Goal: Task Accomplishment & Management: Manage account settings

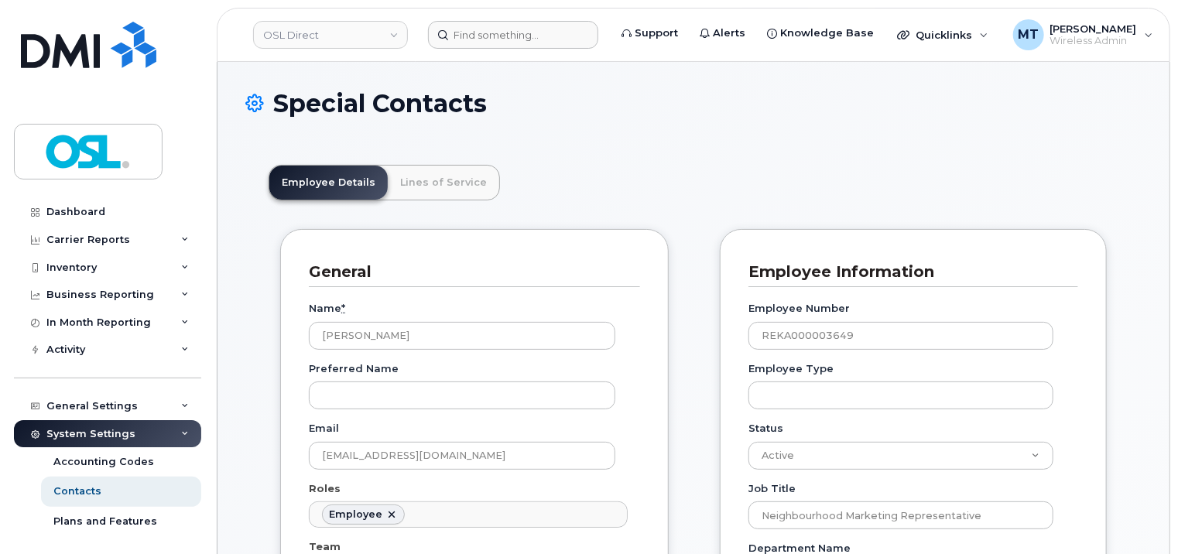
scroll to position [87, 0]
click at [514, 40] on input at bounding box center [513, 35] width 170 height 28
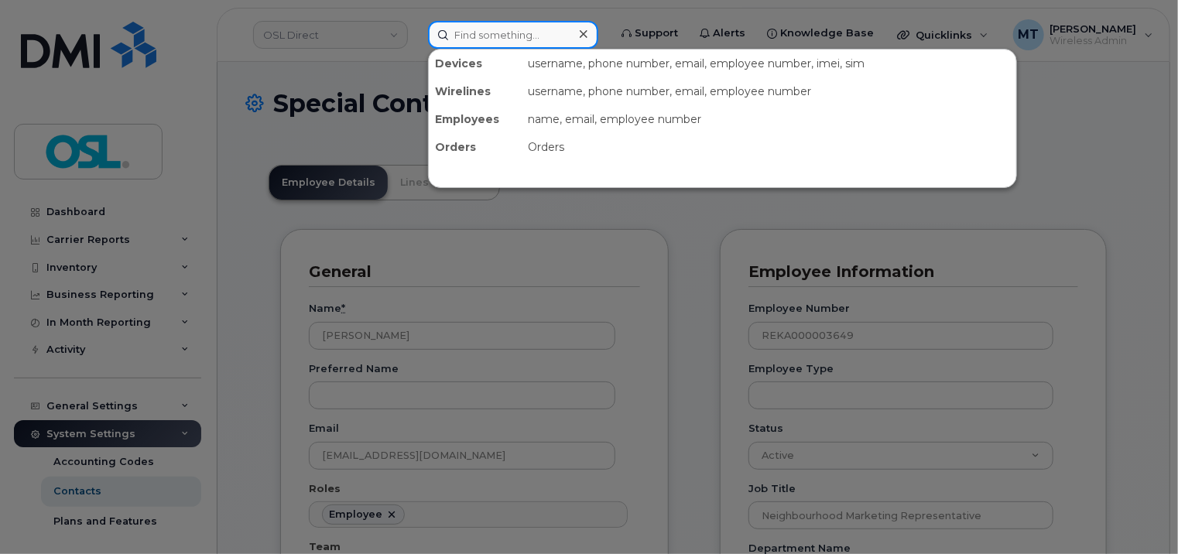
paste input "Navneet.Kaur2@osldirect.com"
type input "Navneet.Kaur2@osldirect.com"
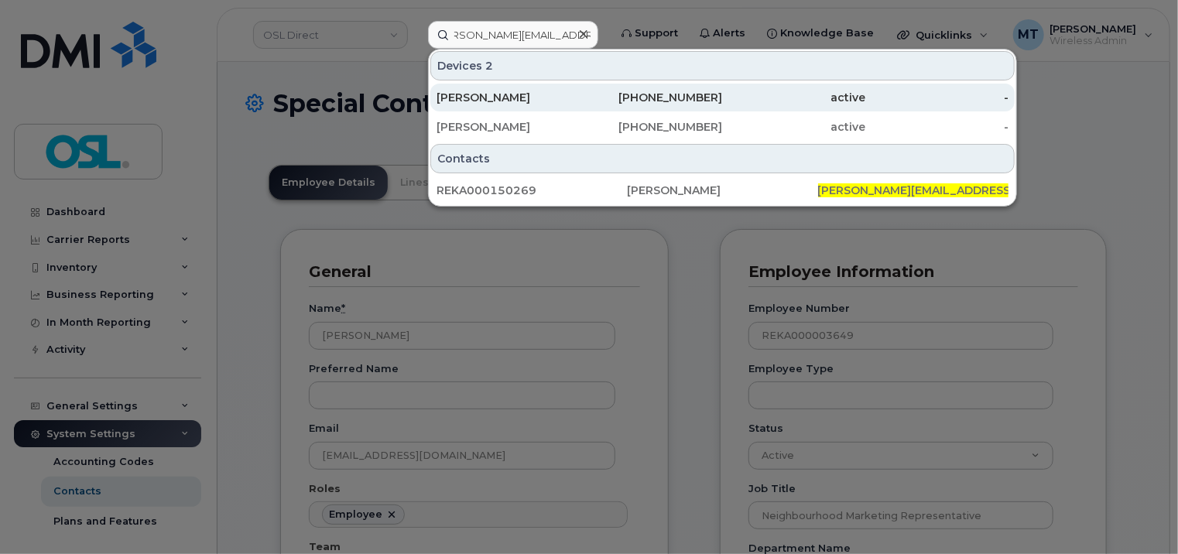
scroll to position [0, 0]
click at [527, 99] on div "Navneet Kaur" at bounding box center [507, 97] width 143 height 15
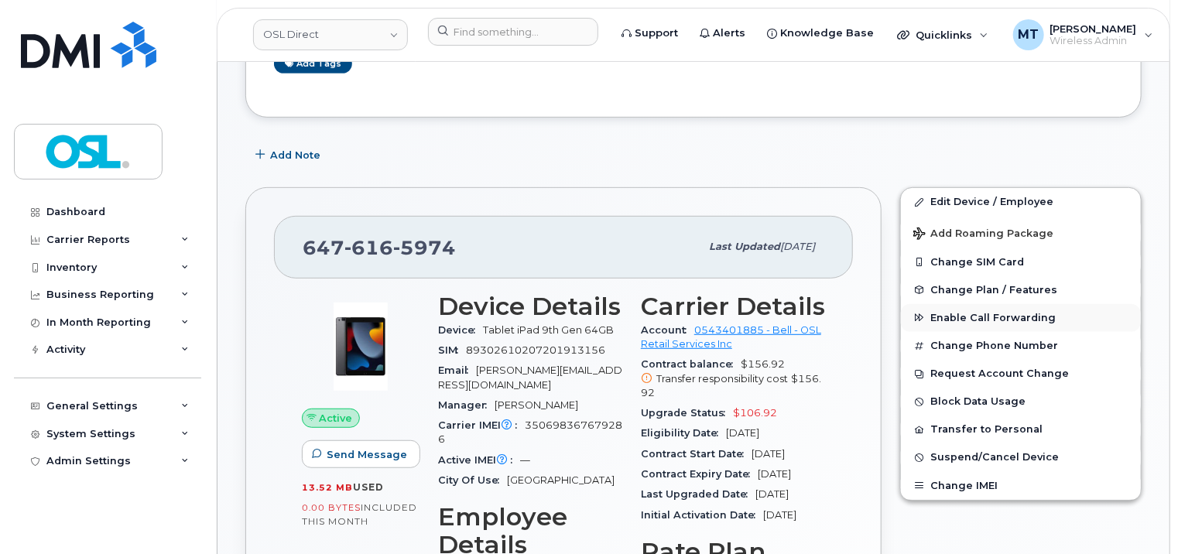
scroll to position [310, 0]
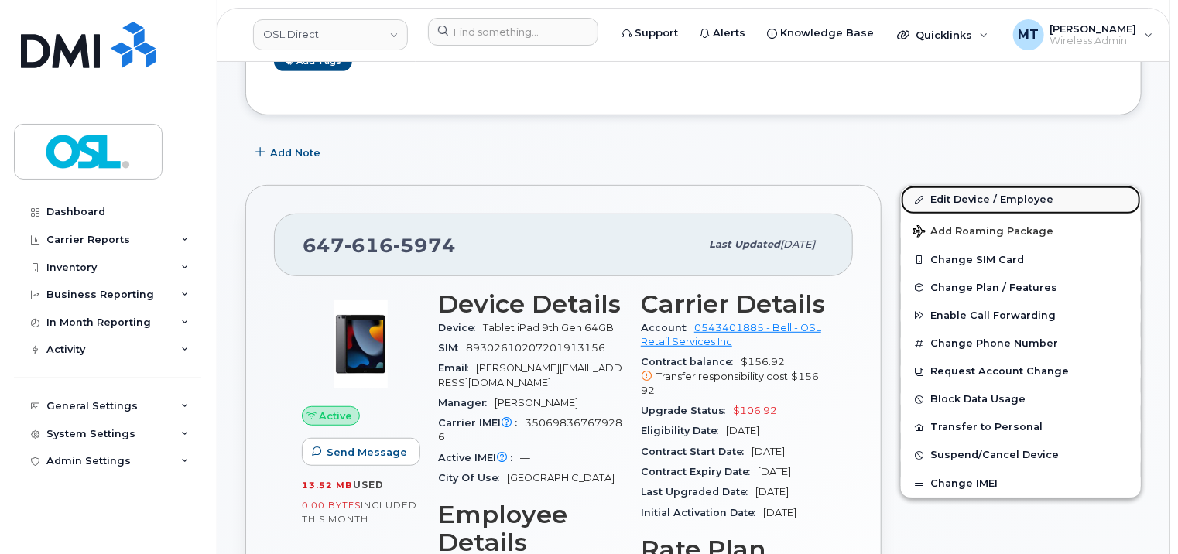
click at [990, 196] on link "Edit Device / Employee" at bounding box center [1021, 200] width 240 height 28
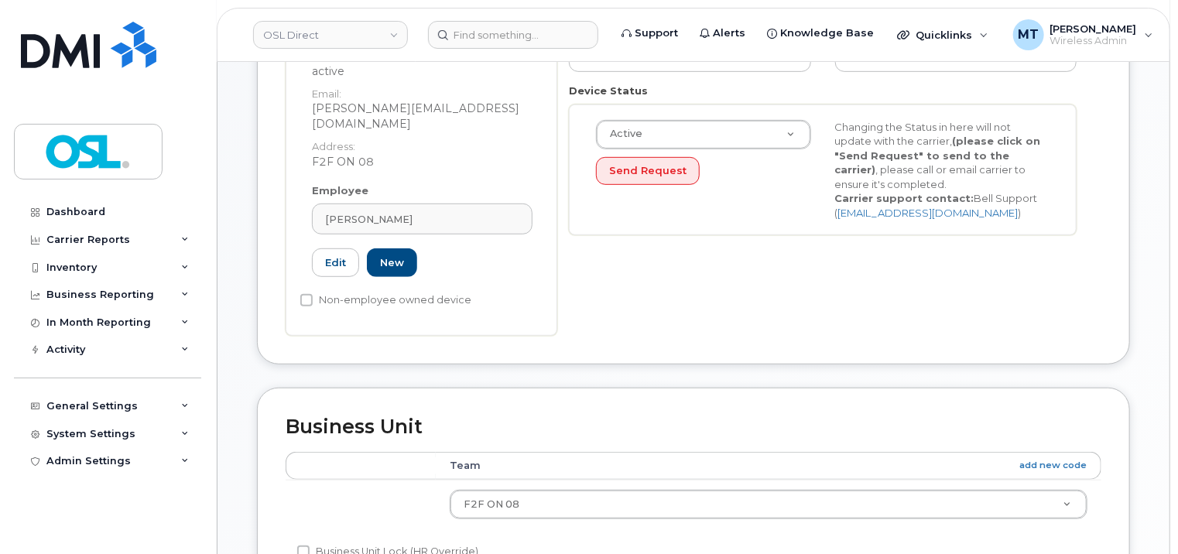
scroll to position [232, 0]
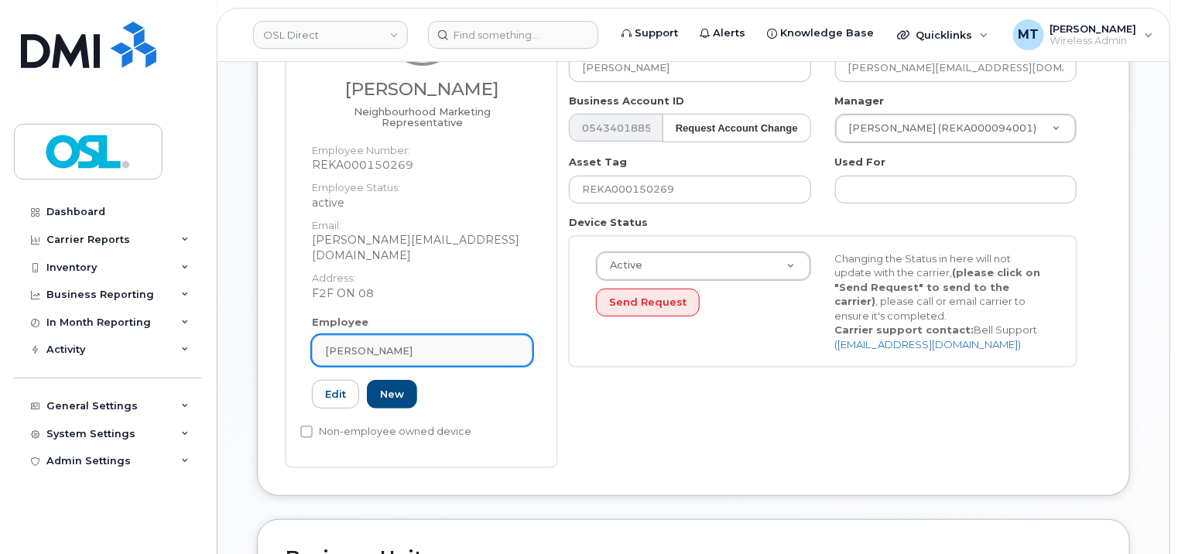
click at [409, 344] on div "[PERSON_NAME]" at bounding box center [422, 351] width 194 height 15
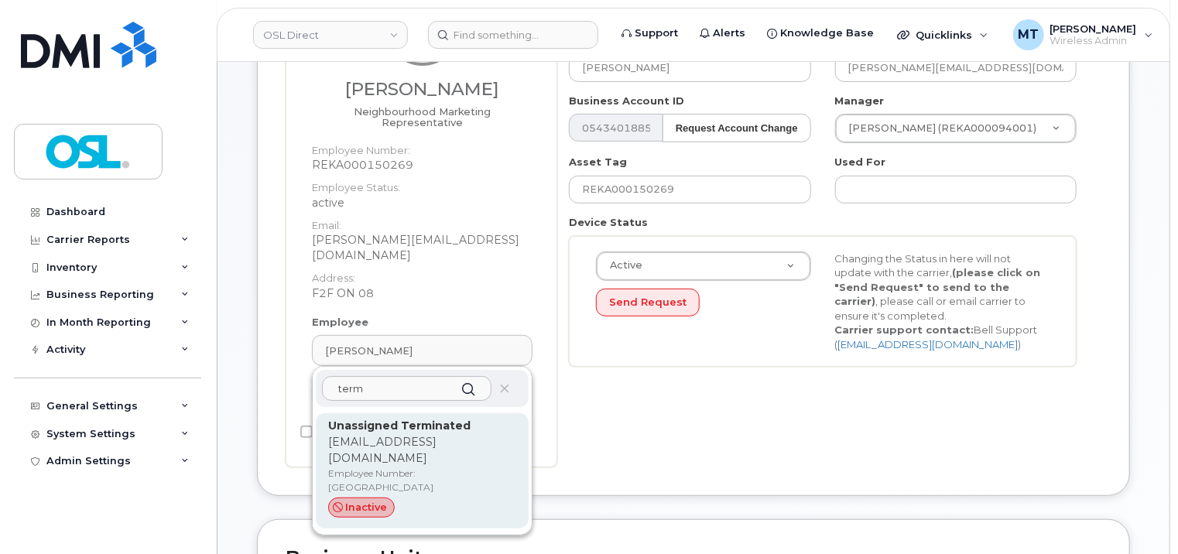
type input "term"
click at [416, 434] on p "[EMAIL_ADDRESS][DOMAIN_NAME]" at bounding box center [422, 450] width 188 height 33
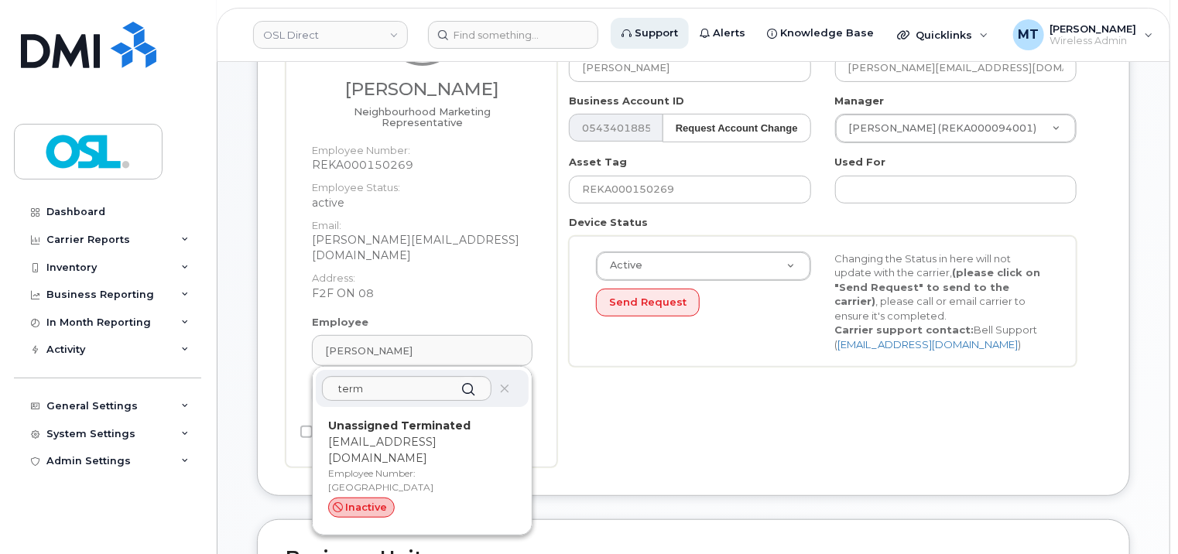
type input "UT"
type input "Unassigned Terminated"
type input "support_2@osldirect.com"
type input "4117510"
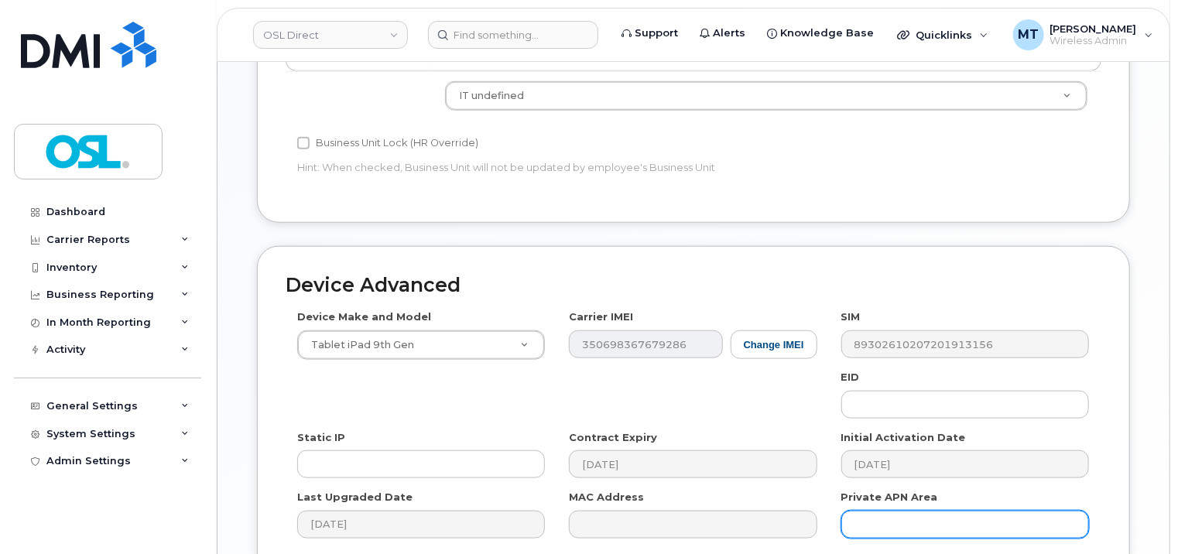
scroll to position [847, 0]
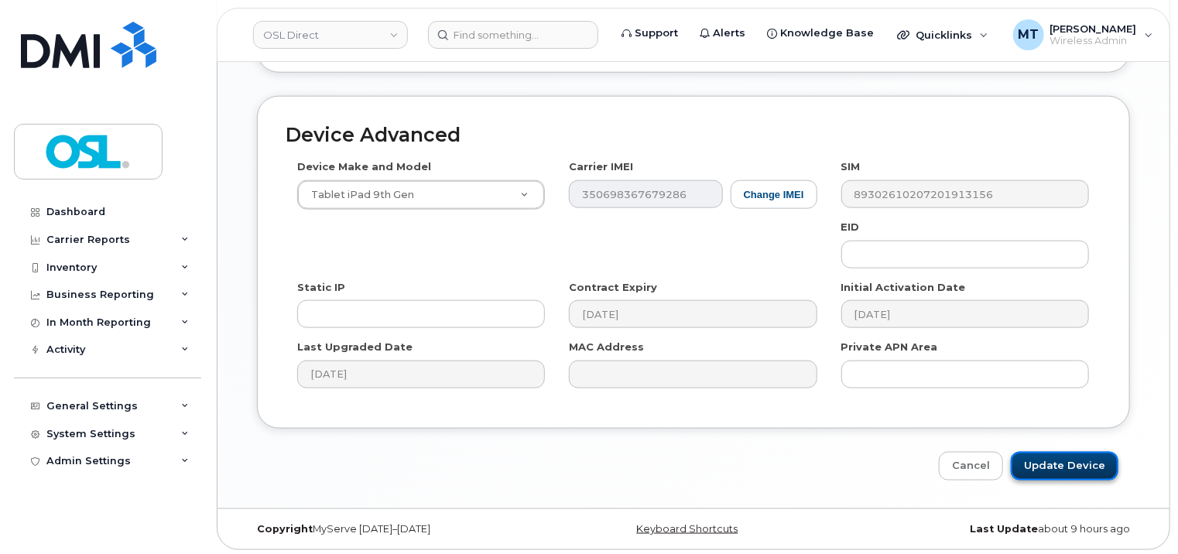
click at [1080, 467] on input "Update Device" at bounding box center [1065, 466] width 108 height 29
type input "Saving..."
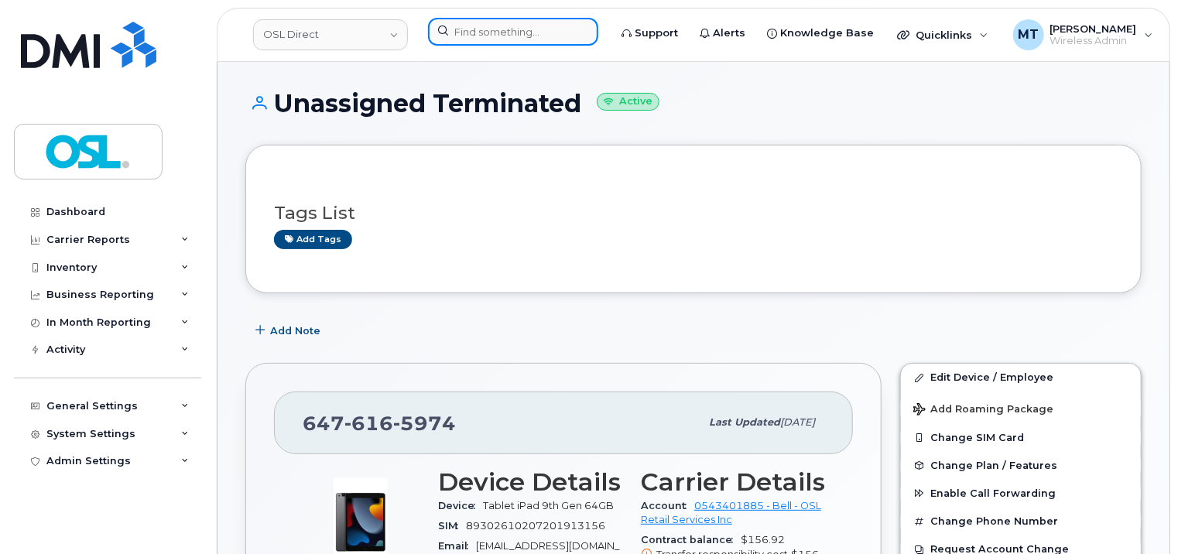
click at [464, 32] on input at bounding box center [513, 32] width 170 height 28
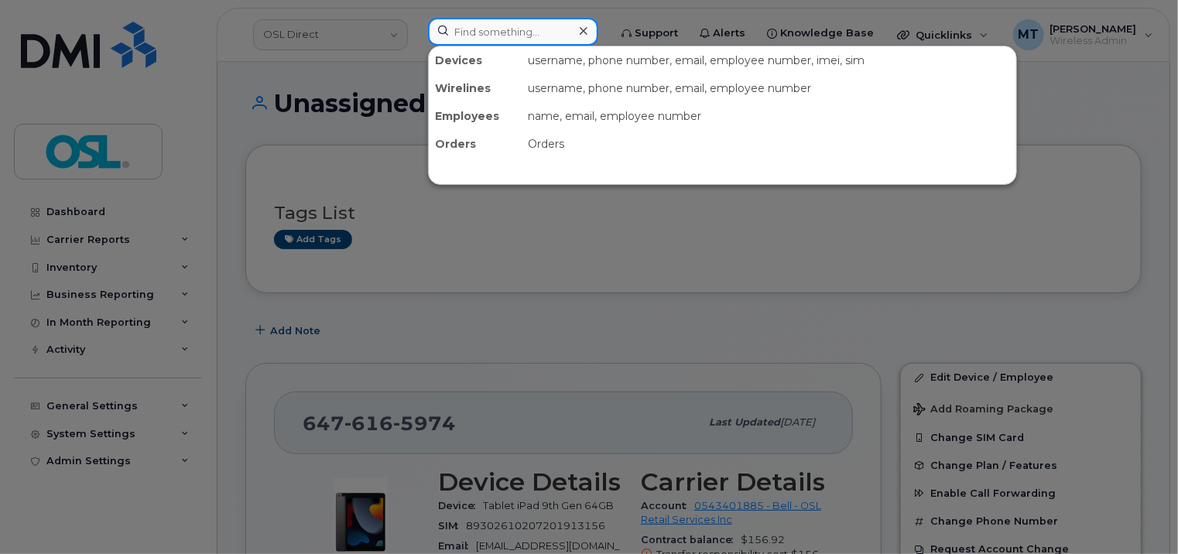
paste input "[PERSON_NAME][EMAIL_ADDRESS][DOMAIN_NAME]"
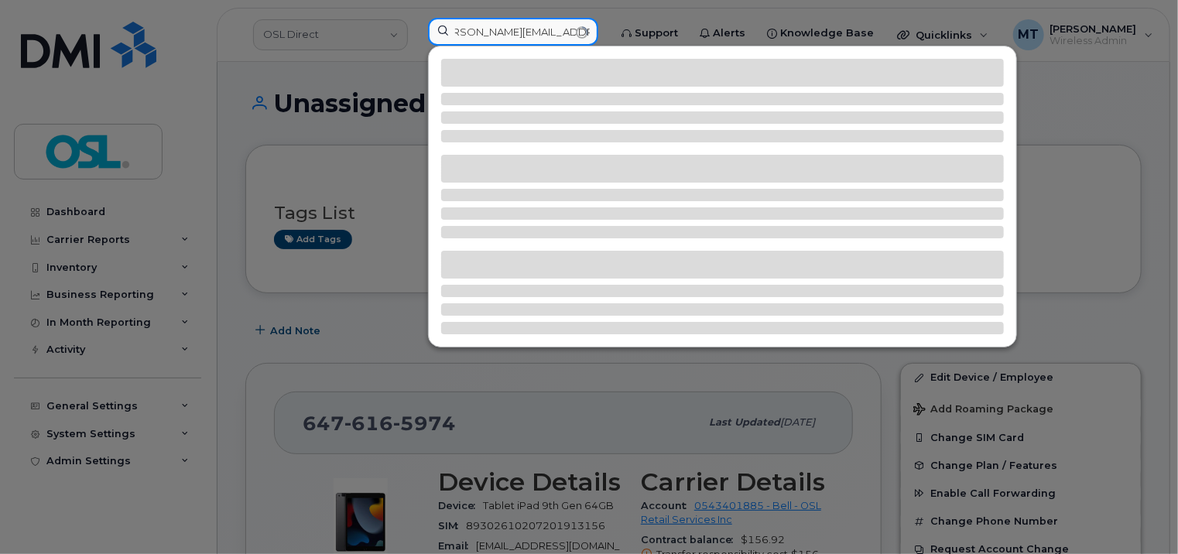
type input "Navneet.Kaur2@osldirect.com"
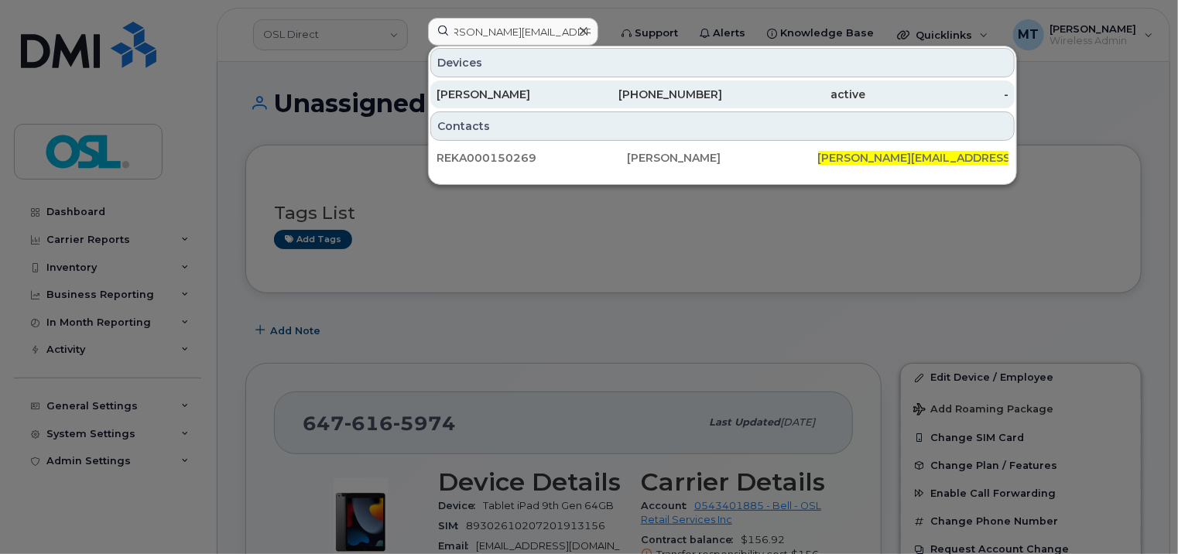
scroll to position [0, 0]
click at [541, 101] on div "[PERSON_NAME]" at bounding box center [507, 94] width 143 height 28
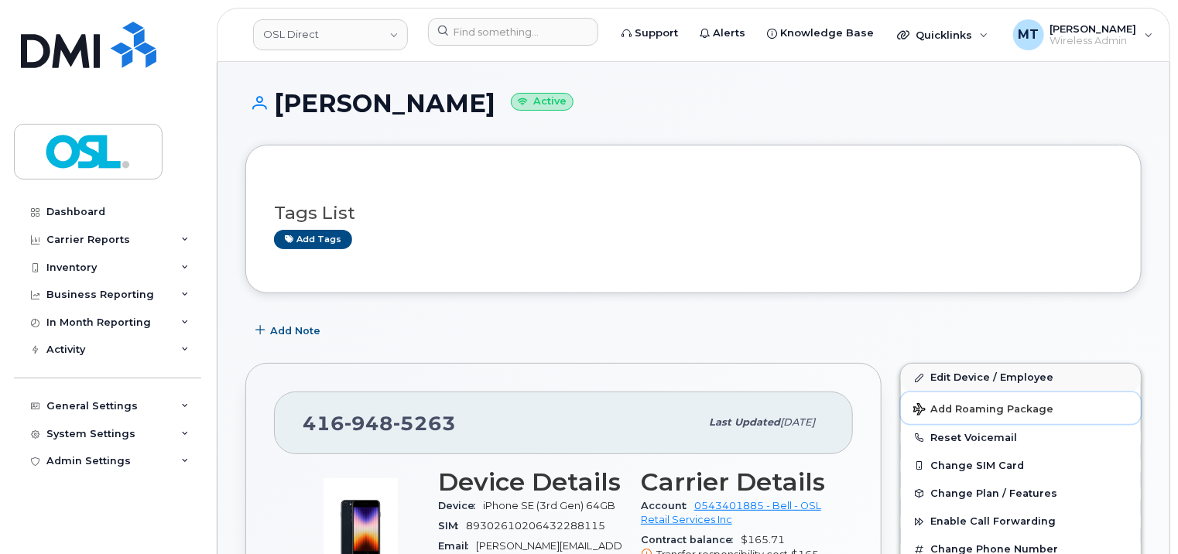
click at [985, 392] on button "Add Roaming Package" at bounding box center [1021, 408] width 240 height 32
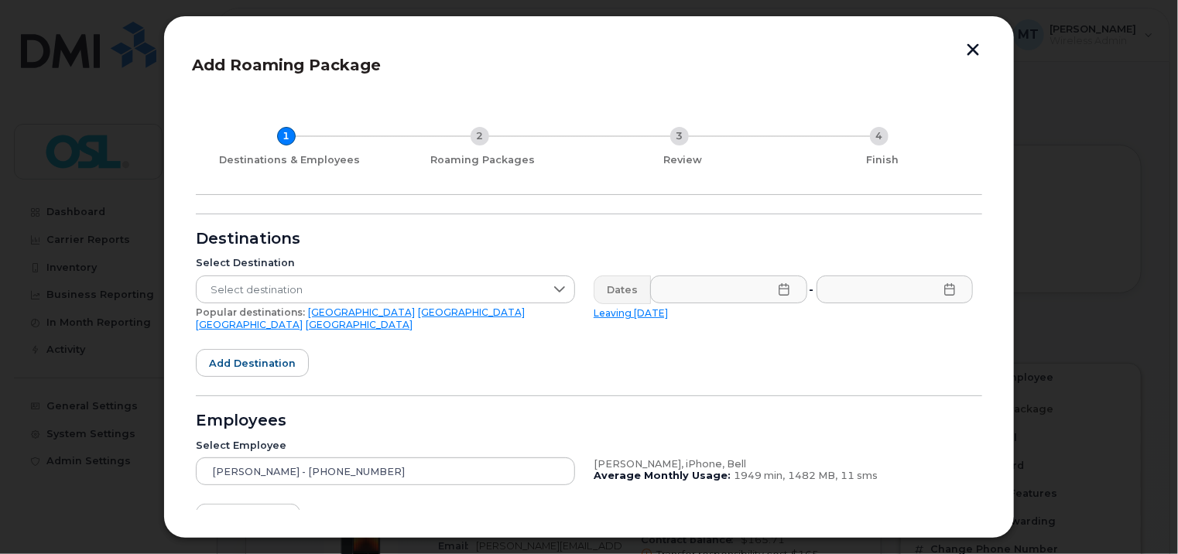
click at [976, 50] on button "button" at bounding box center [972, 51] width 23 height 16
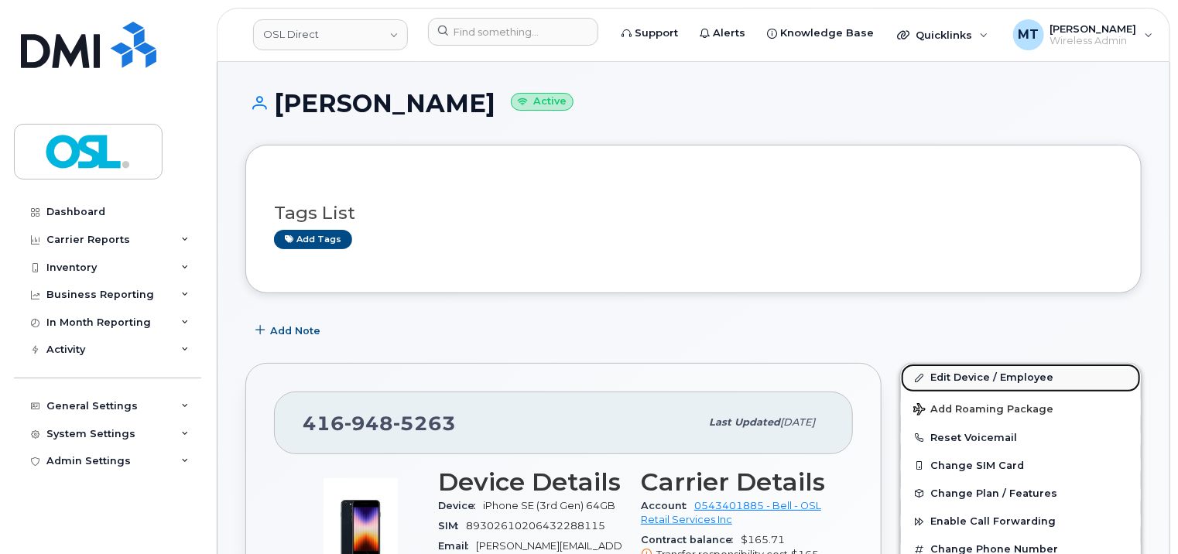
click at [1031, 377] on link "Edit Device / Employee" at bounding box center [1021, 378] width 240 height 28
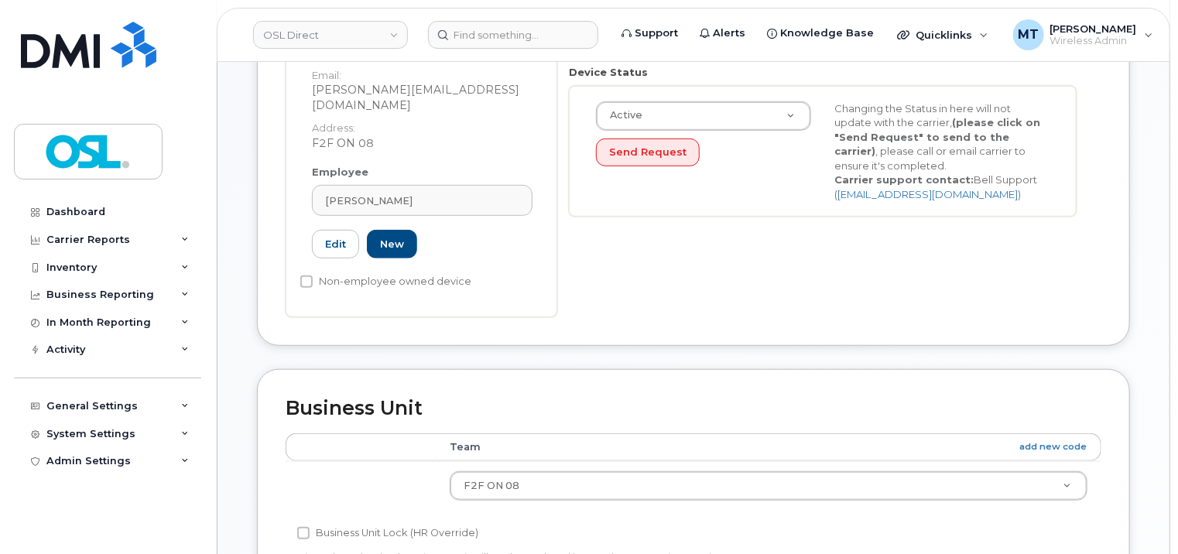
scroll to position [387, 0]
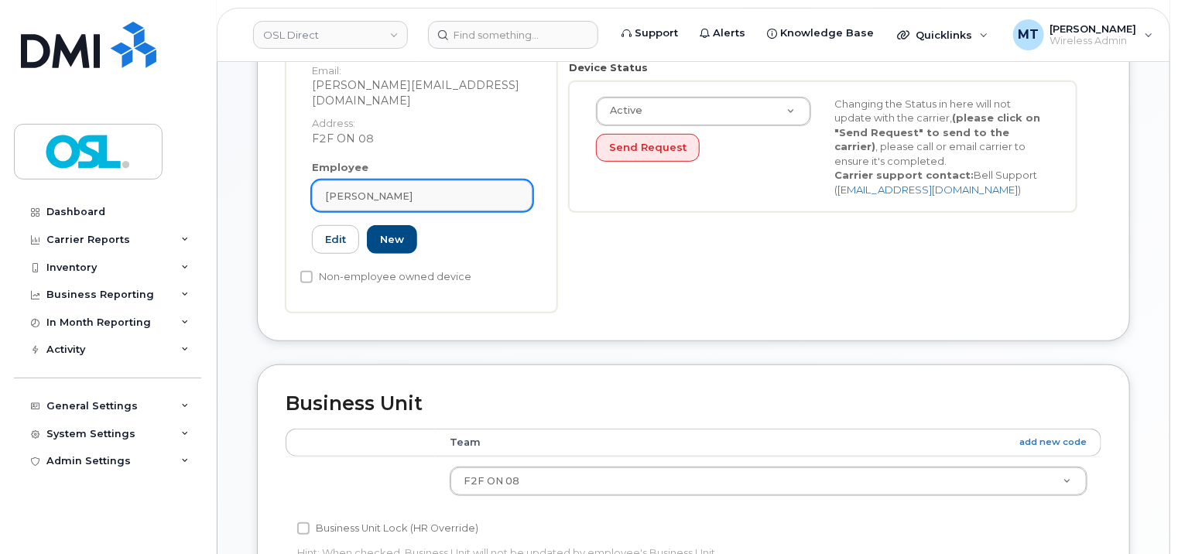
click at [442, 189] on div "[PERSON_NAME]" at bounding box center [422, 196] width 194 height 15
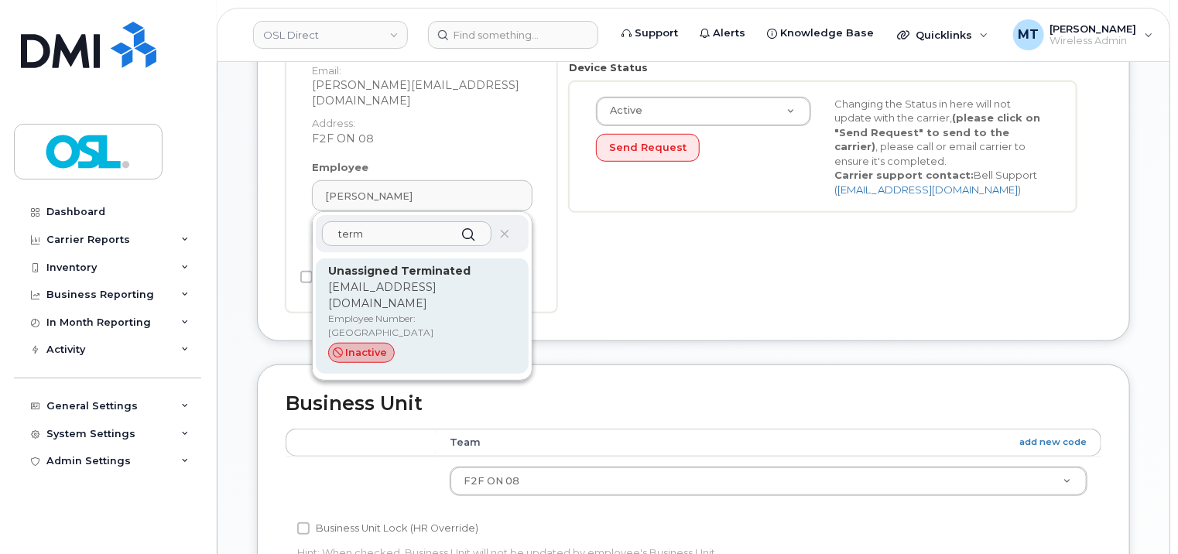
type input "term"
click at [336, 279] on p "support_2@osldirect.com" at bounding box center [422, 295] width 188 height 33
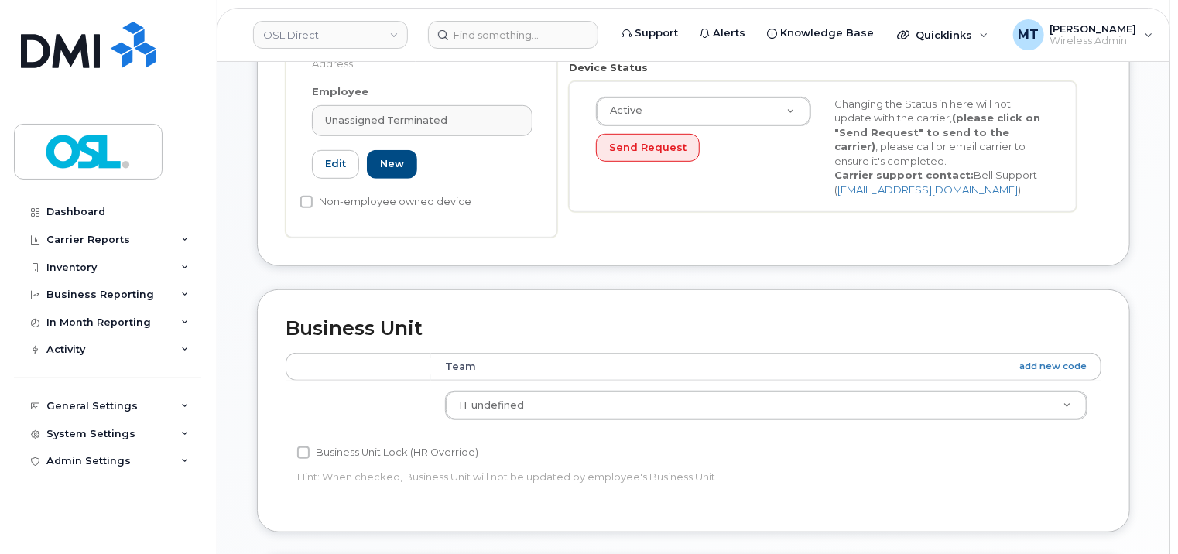
type input "UT"
type input "Unassigned Terminated"
type input "support_2@osldirect.com"
type input "4117510"
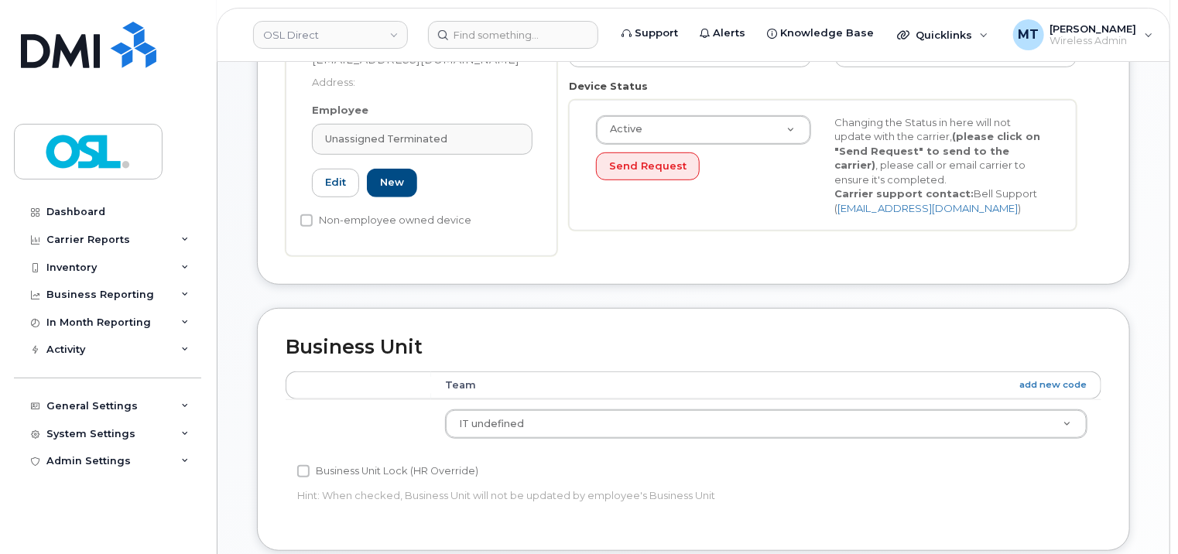
scroll to position [847, 0]
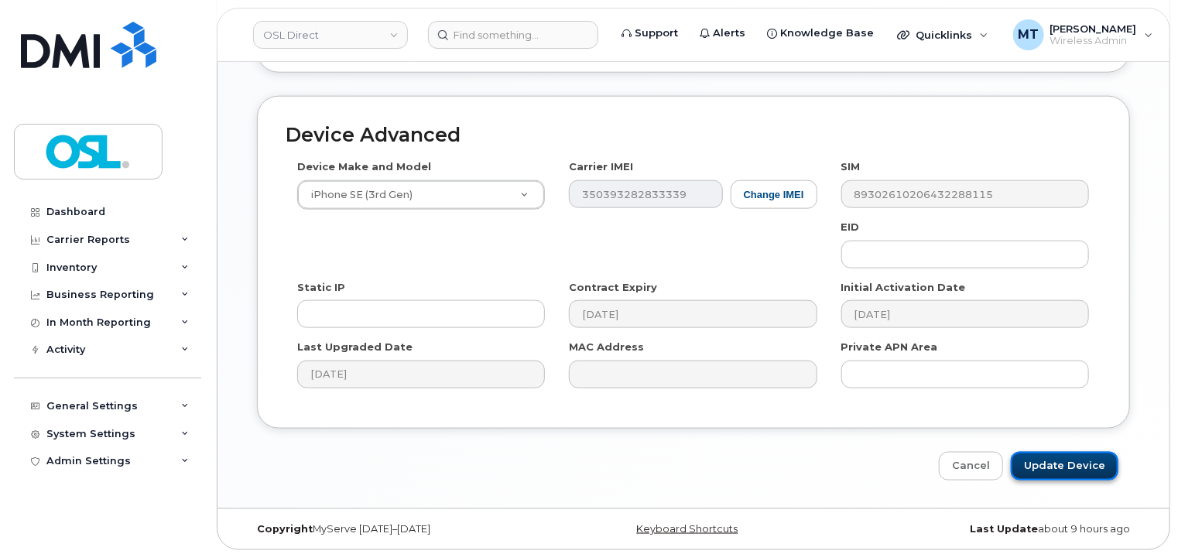
click at [1064, 465] on input "Update Device" at bounding box center [1065, 466] width 108 height 29
type input "Saving..."
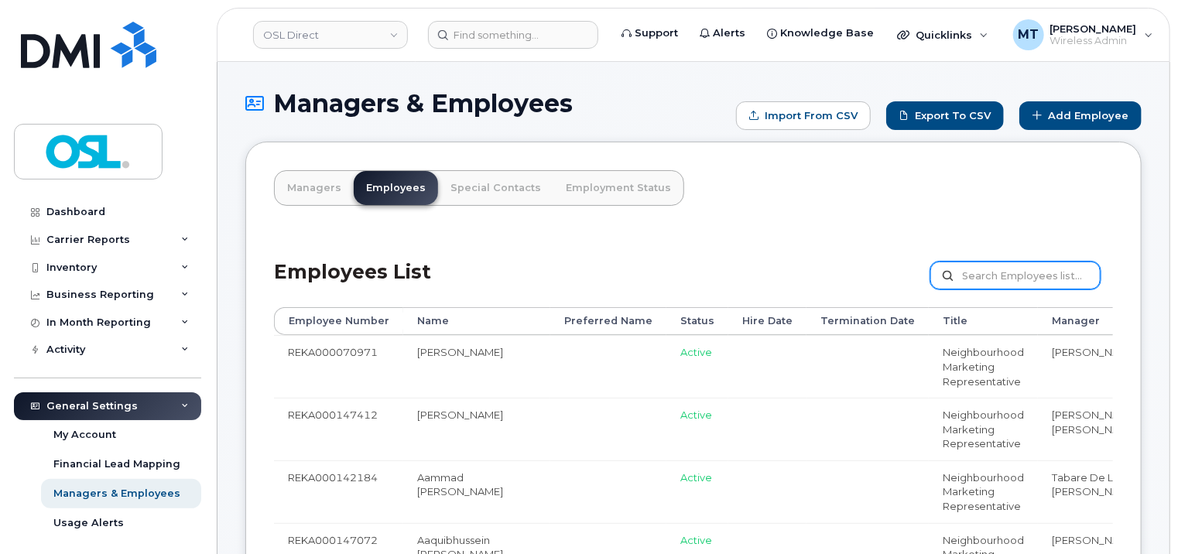
click at [986, 267] on input "text" at bounding box center [1015, 276] width 170 height 28
paste input "REKA000150269"
type input "REKA000150269"
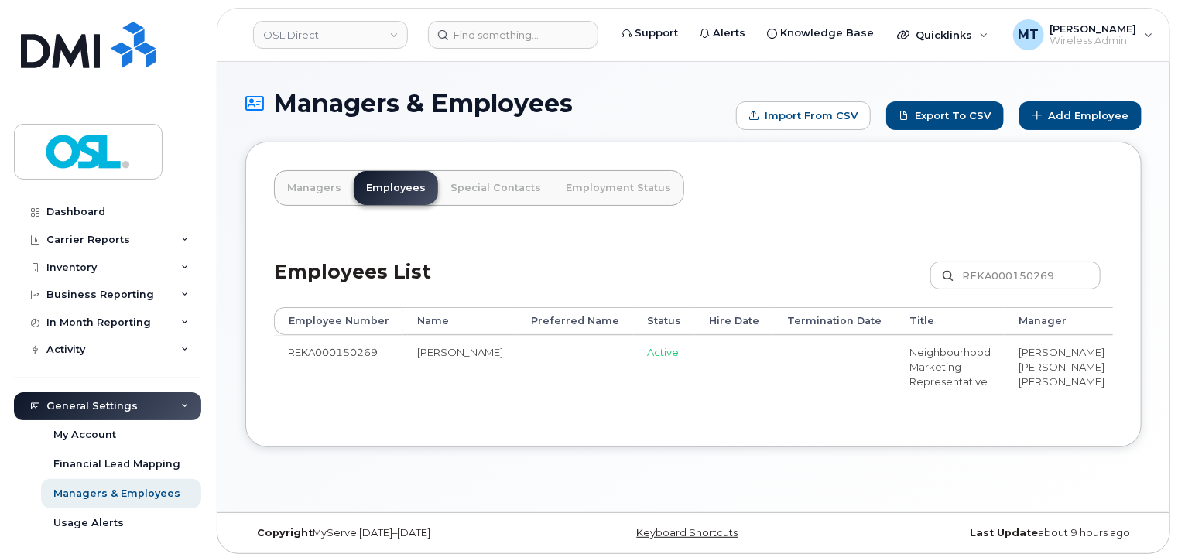
drag, startPoint x: 944, startPoint y: 459, endPoint x: 1008, endPoint y: 461, distance: 63.5
click at [1008, 419] on div "Employee Number Name Preferred Name Status Hire Date Termination Date Title Man…" at bounding box center [693, 362] width 839 height 111
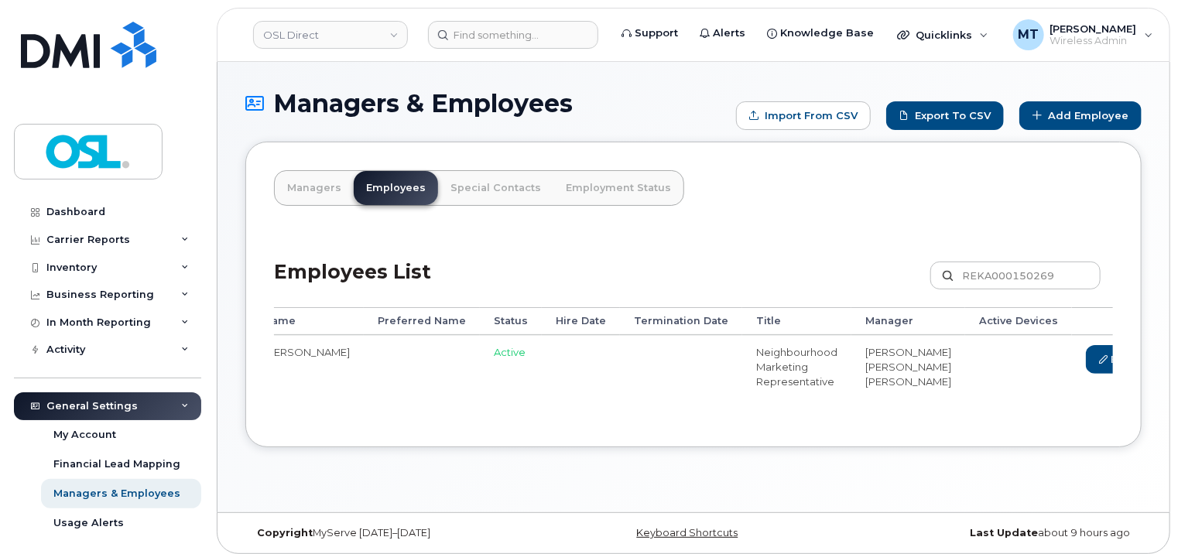
scroll to position [0, 187]
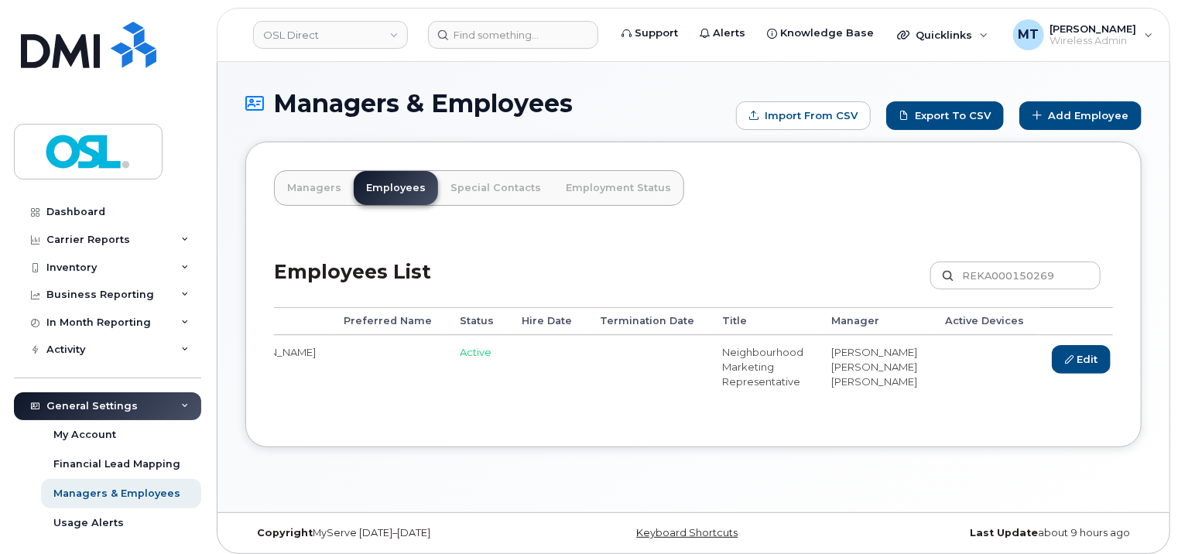
click at [1117, 358] on link "Delete" at bounding box center [1154, 359] width 74 height 29
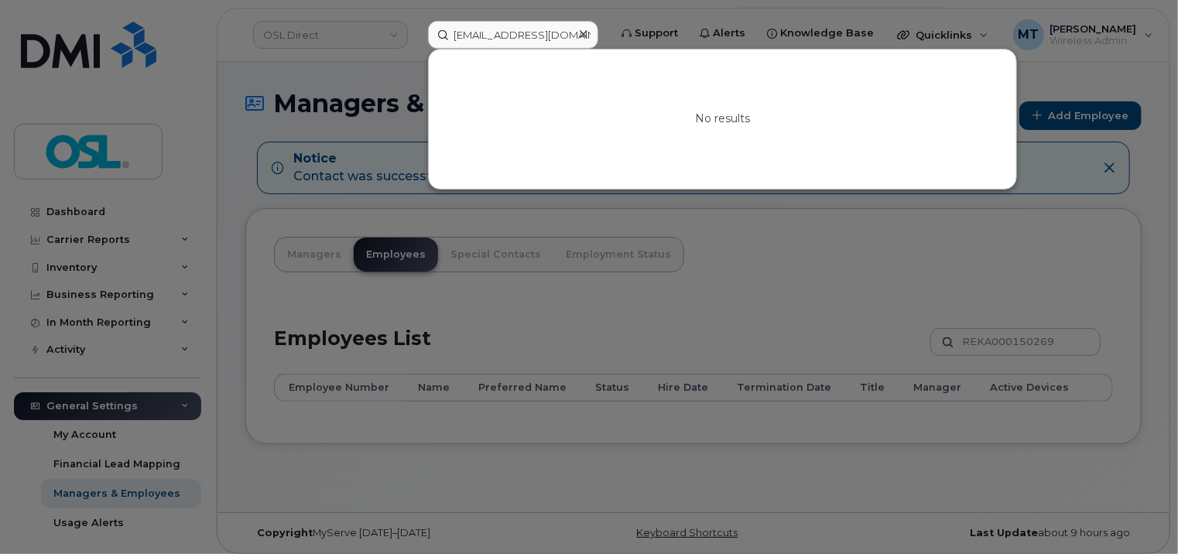
drag, startPoint x: 516, startPoint y: 38, endPoint x: 433, endPoint y: 33, distance: 82.9
click at [433, 33] on input "[EMAIL_ADDRESS][DOMAIN_NAME]" at bounding box center [513, 35] width 170 height 28
click at [471, 34] on input "[EMAIL_ADDRESS][DOMAIN_NAME]" at bounding box center [513, 35] width 170 height 28
type input "[EMAIL_ADDRESS][DOMAIN_NAME]"
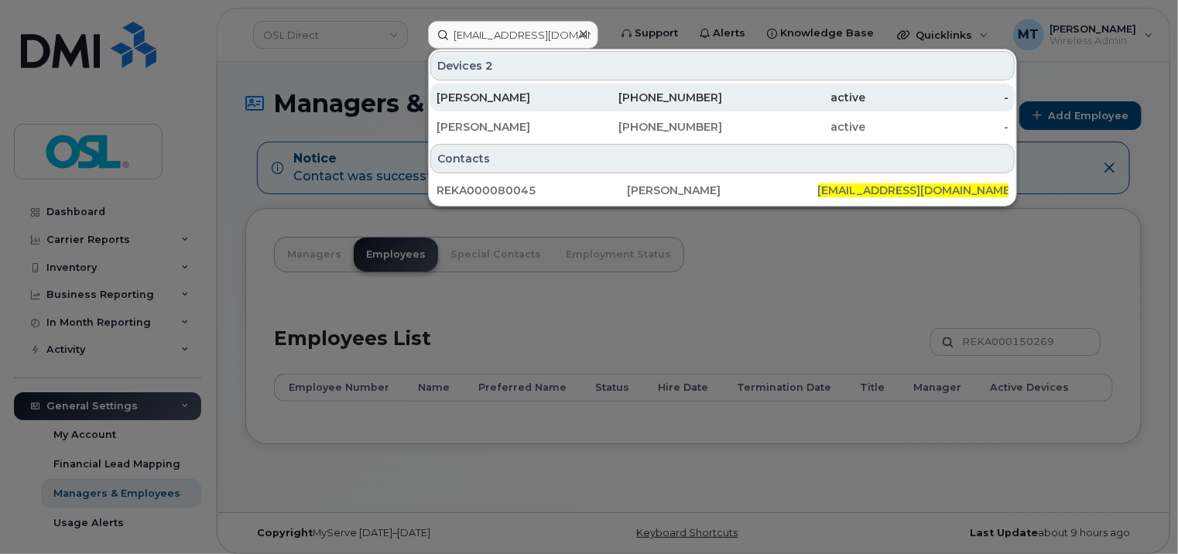
click at [542, 90] on div "[PERSON_NAME]" at bounding box center [507, 97] width 143 height 15
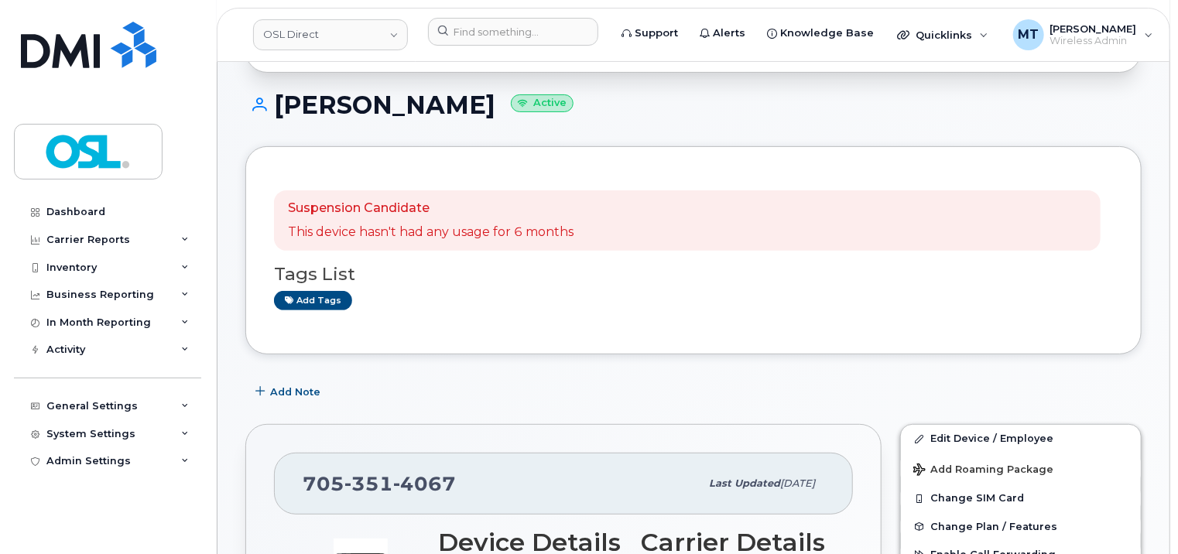
scroll to position [310, 0]
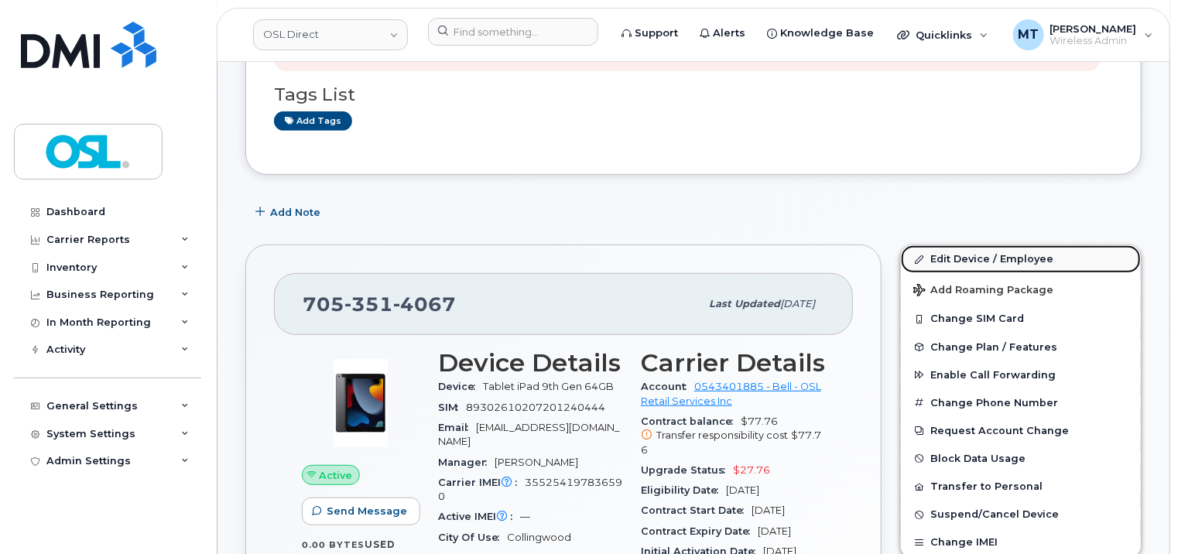
click at [1004, 258] on link "Edit Device / Employee" at bounding box center [1021, 259] width 240 height 28
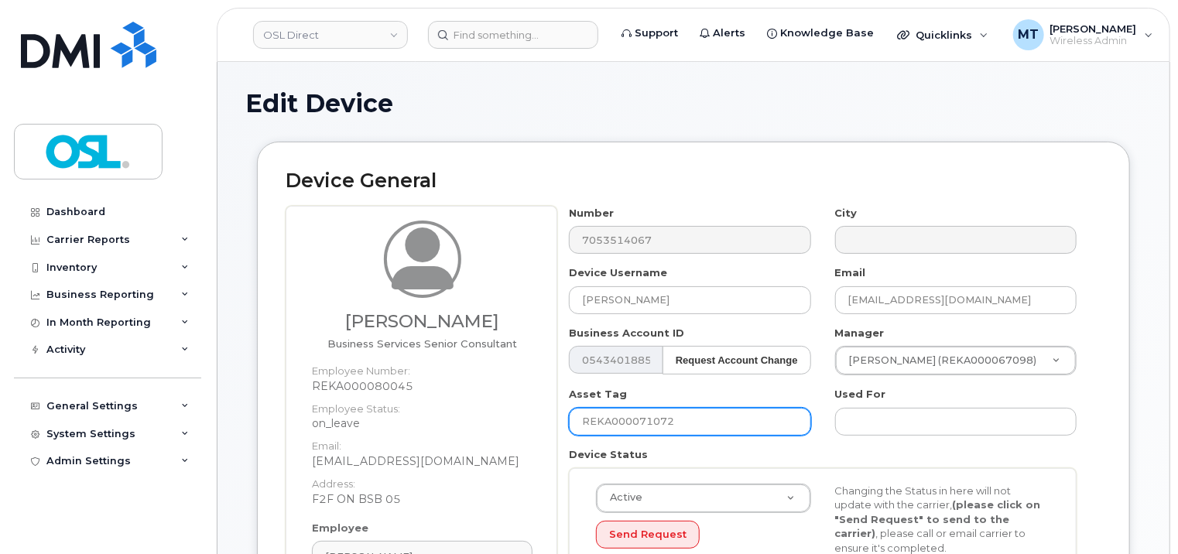
scroll to position [310, 0]
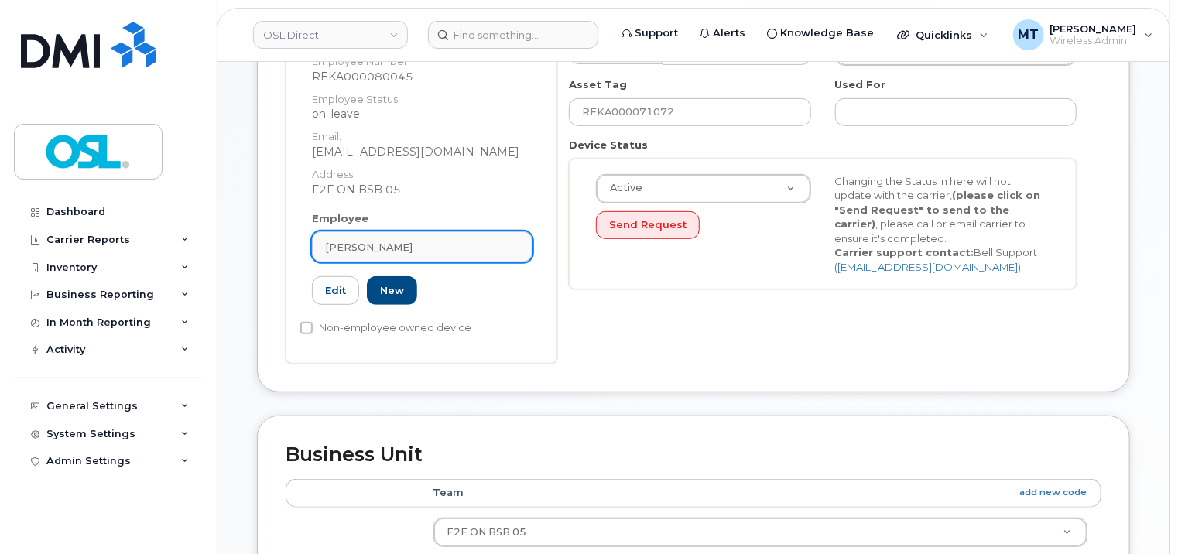
click at [428, 246] on div "[PERSON_NAME]" at bounding box center [422, 247] width 194 height 15
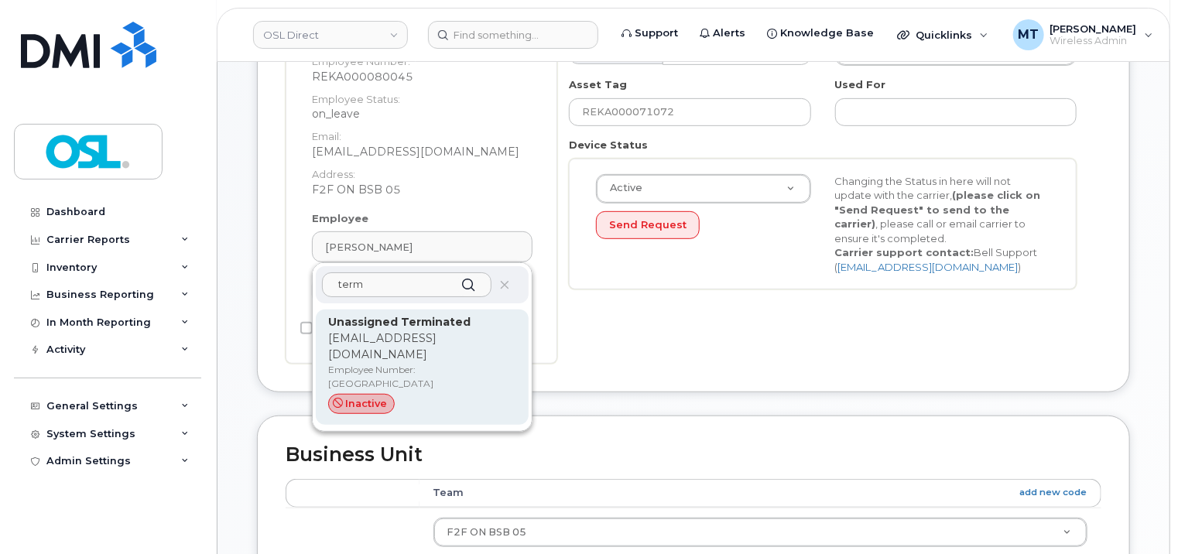
type input "term"
click at [409, 328] on p "Unassigned Terminated" at bounding box center [422, 322] width 188 height 16
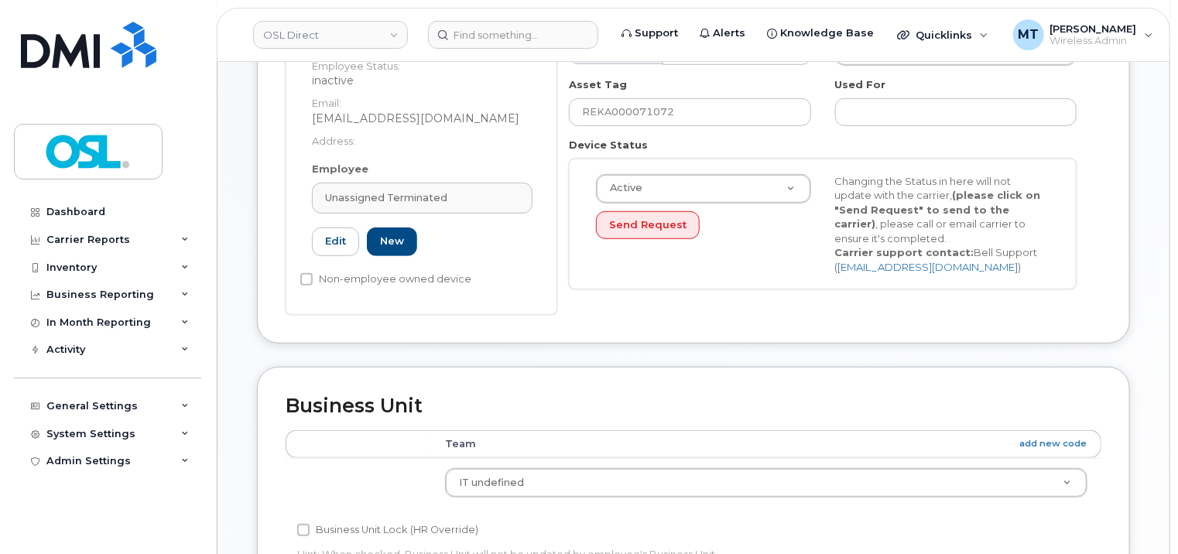
type input "UT"
type input "Unassigned Terminated"
type input "[EMAIL_ADDRESS][DOMAIN_NAME]"
type input "4117510"
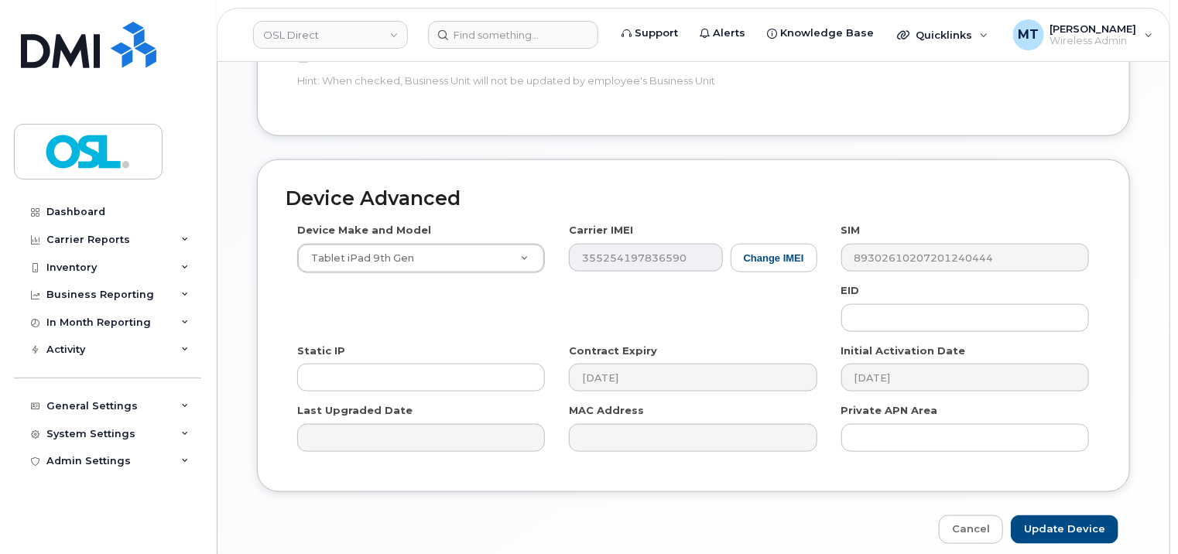
scroll to position [847, 0]
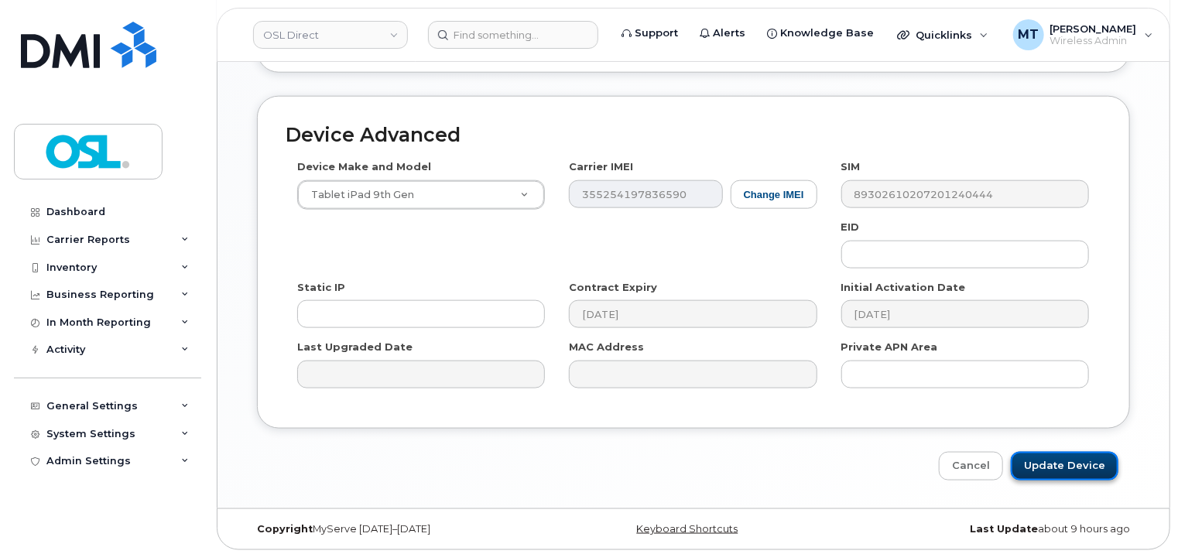
click at [1055, 466] on input "Update Device" at bounding box center [1065, 466] width 108 height 29
type input "Saving..."
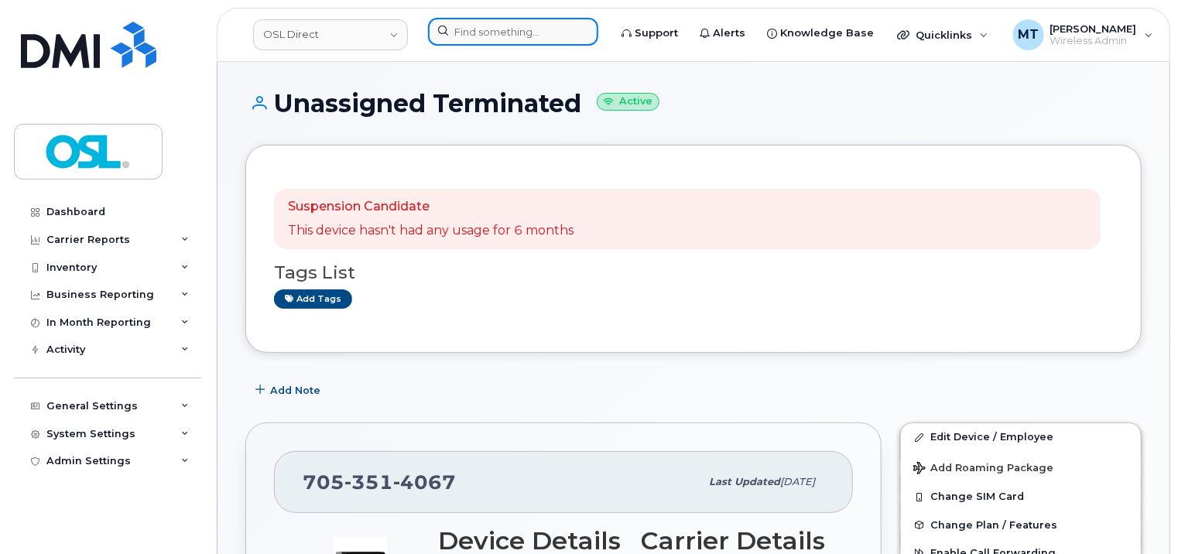
click at [474, 29] on input at bounding box center [513, 32] width 170 height 28
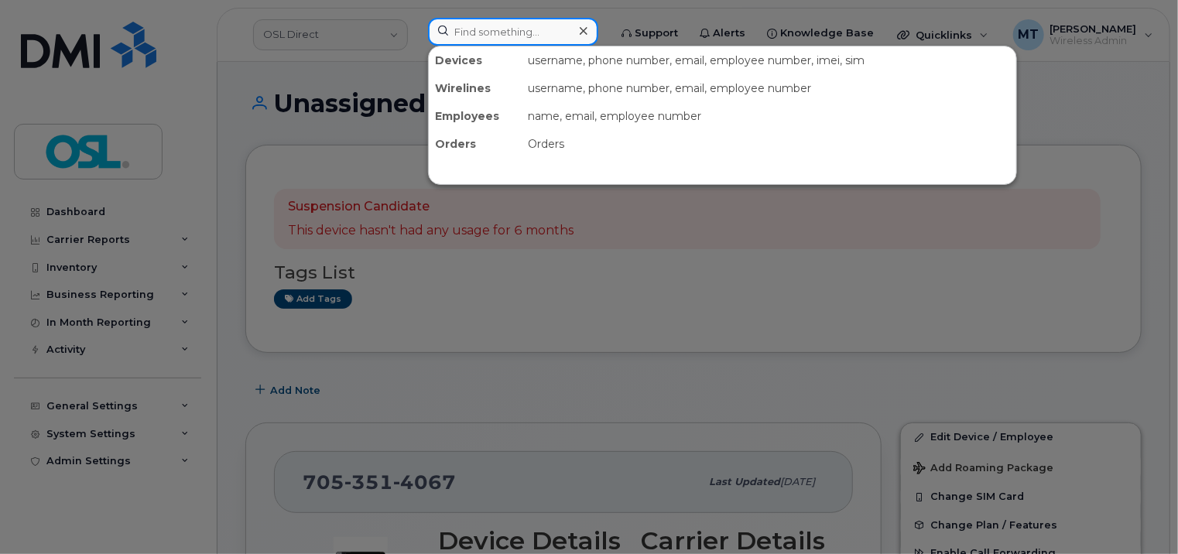
paste input "[PERSON_NAME]"
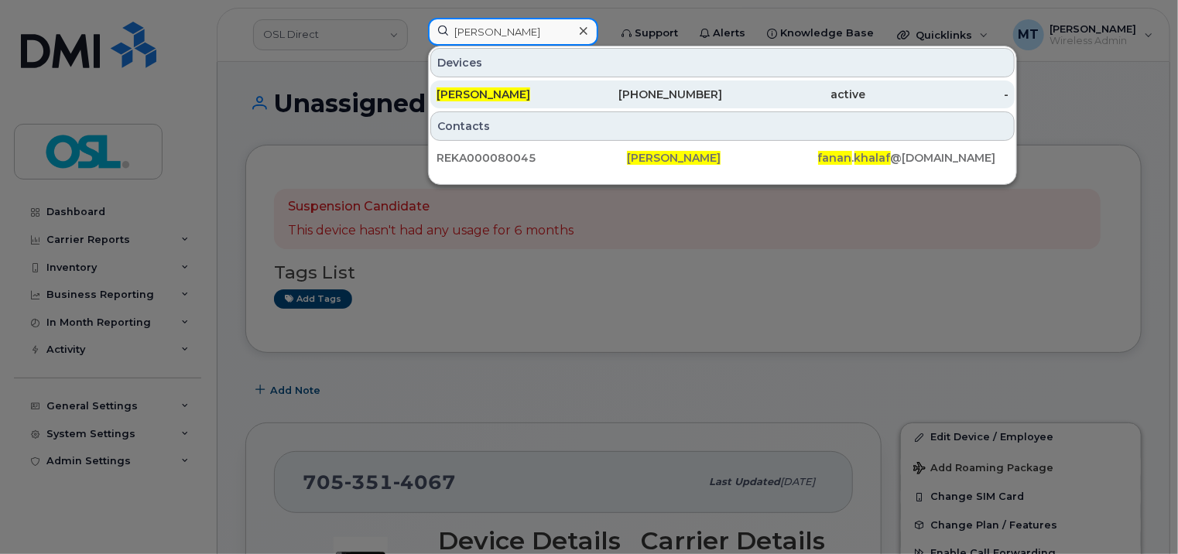
type input "[PERSON_NAME]"
click at [481, 84] on div "[PERSON_NAME]" at bounding box center [507, 94] width 143 height 28
click at [488, 91] on span "[PERSON_NAME]" at bounding box center [483, 94] width 94 height 14
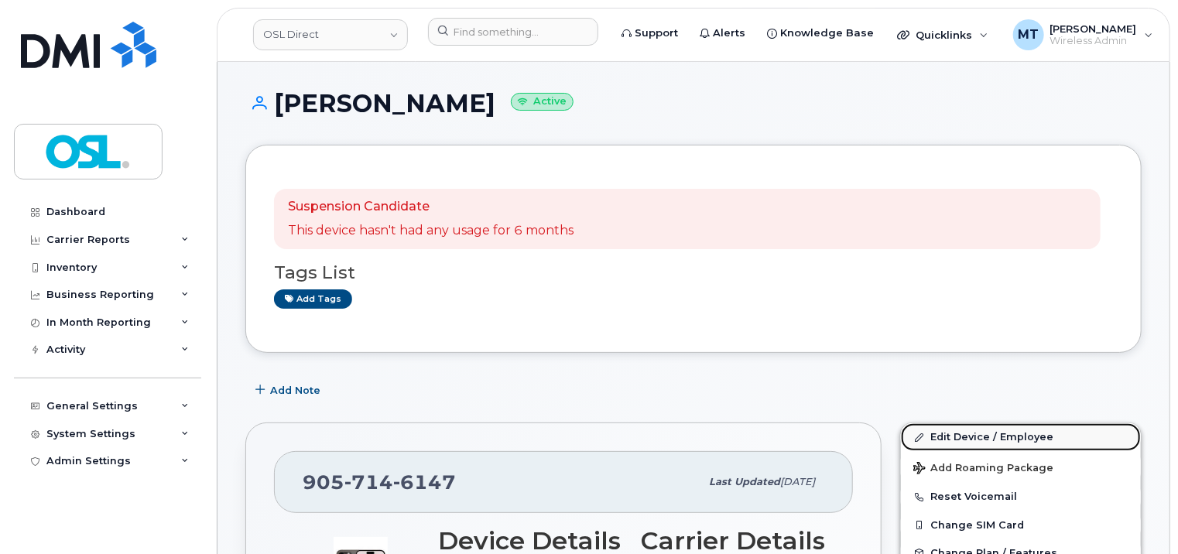
click at [978, 432] on link "Edit Device / Employee" at bounding box center [1021, 437] width 240 height 28
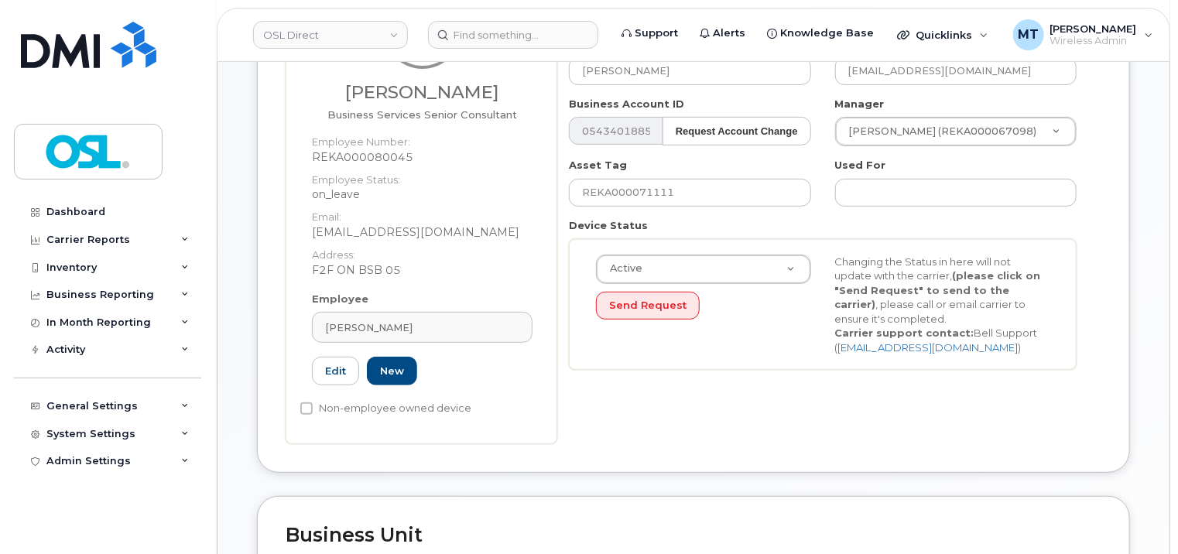
scroll to position [232, 0]
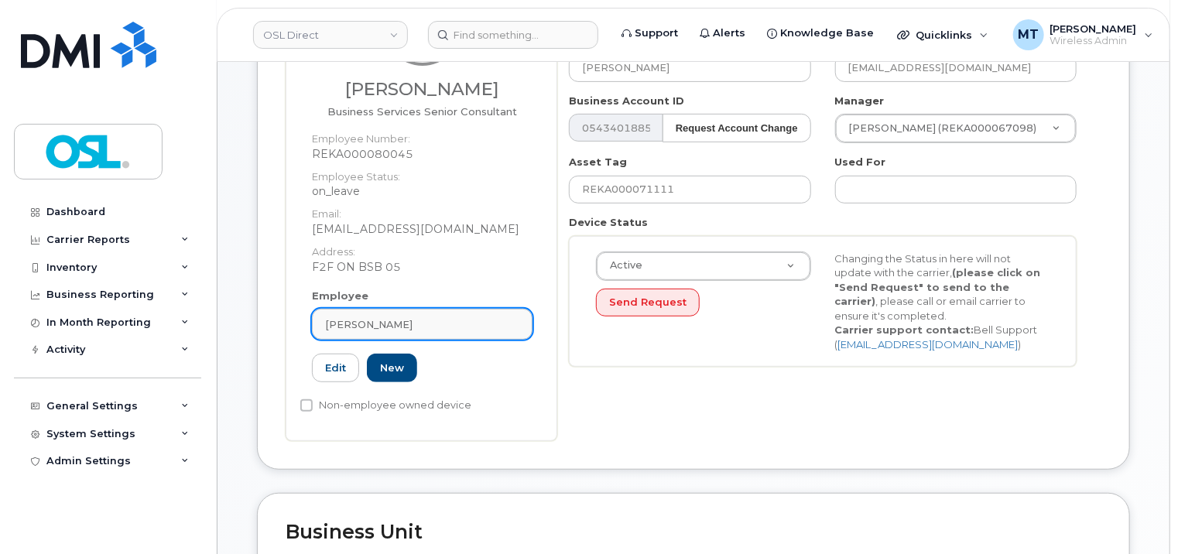
click at [471, 321] on div "[PERSON_NAME]" at bounding box center [422, 324] width 194 height 15
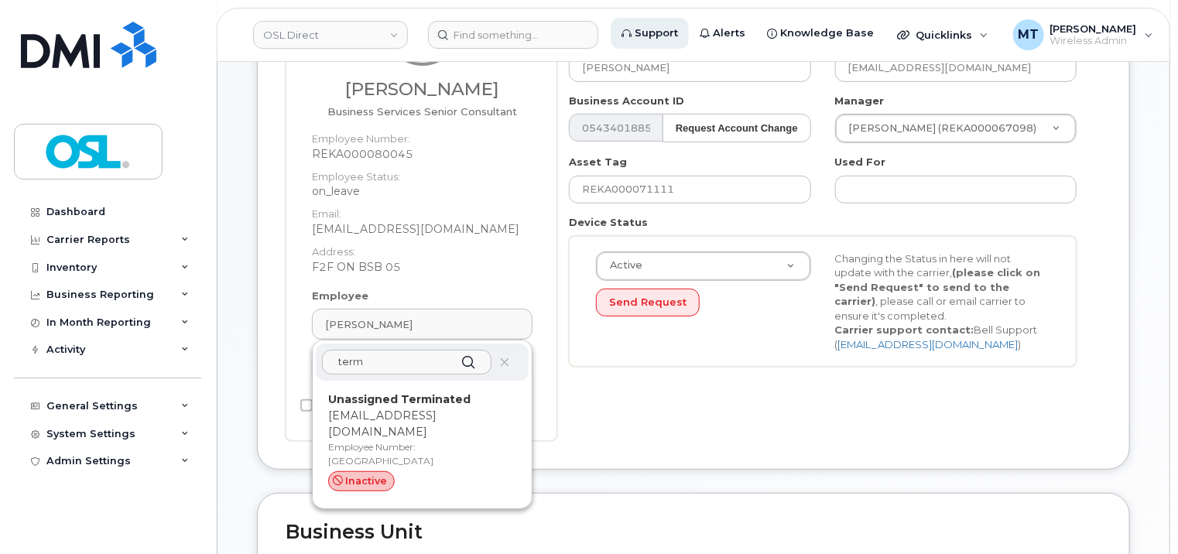
type input "term"
click at [449, 389] on div "Unassigned Terminated support_2@osldirect.com Employee Number: UT inactive" at bounding box center [422, 444] width 213 height 115
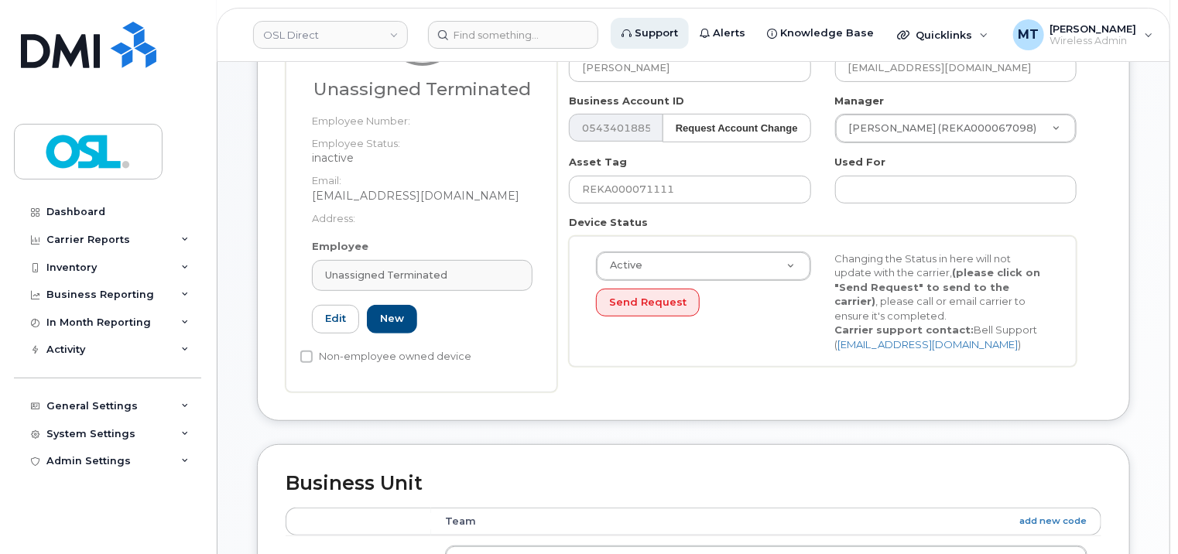
type input "UT"
type input "Unassigned Terminated"
type input "[EMAIL_ADDRESS][DOMAIN_NAME]"
type input "4117510"
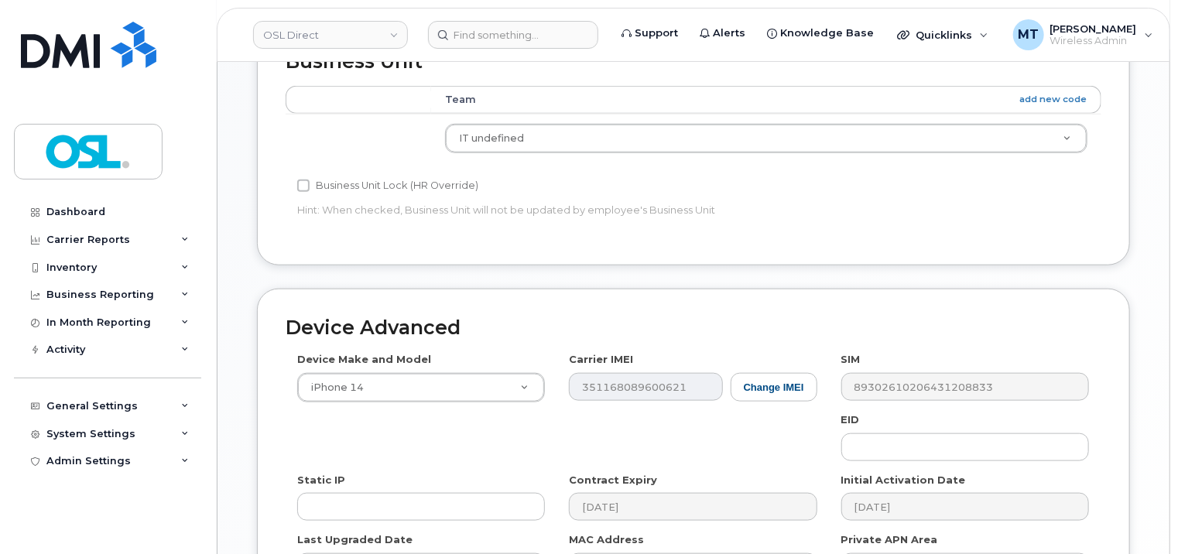
scroll to position [847, 0]
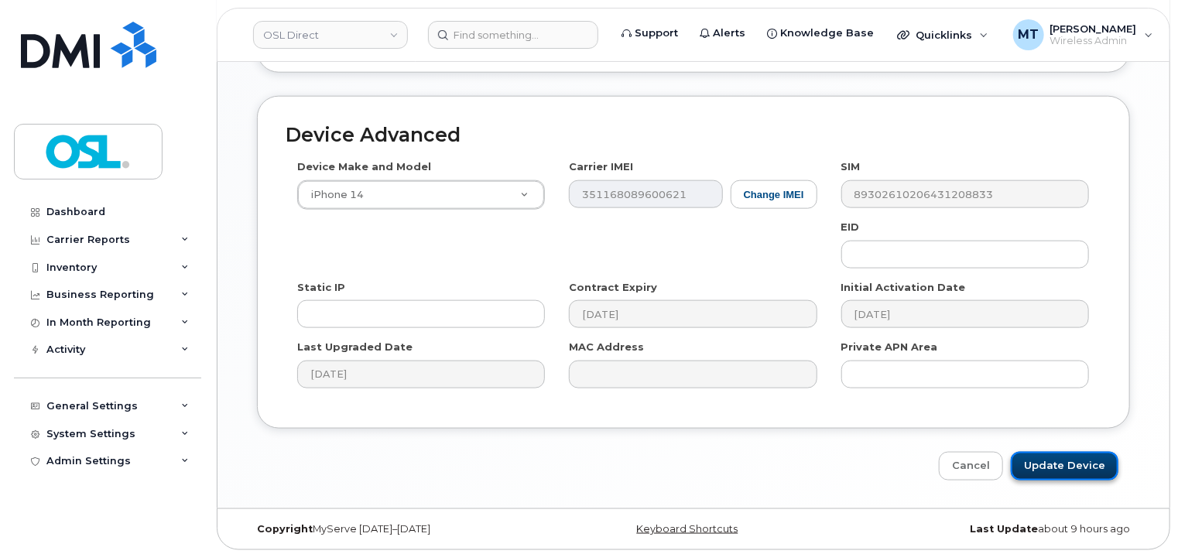
click at [1107, 461] on input "Update Device" at bounding box center [1065, 466] width 108 height 29
type input "Saving..."
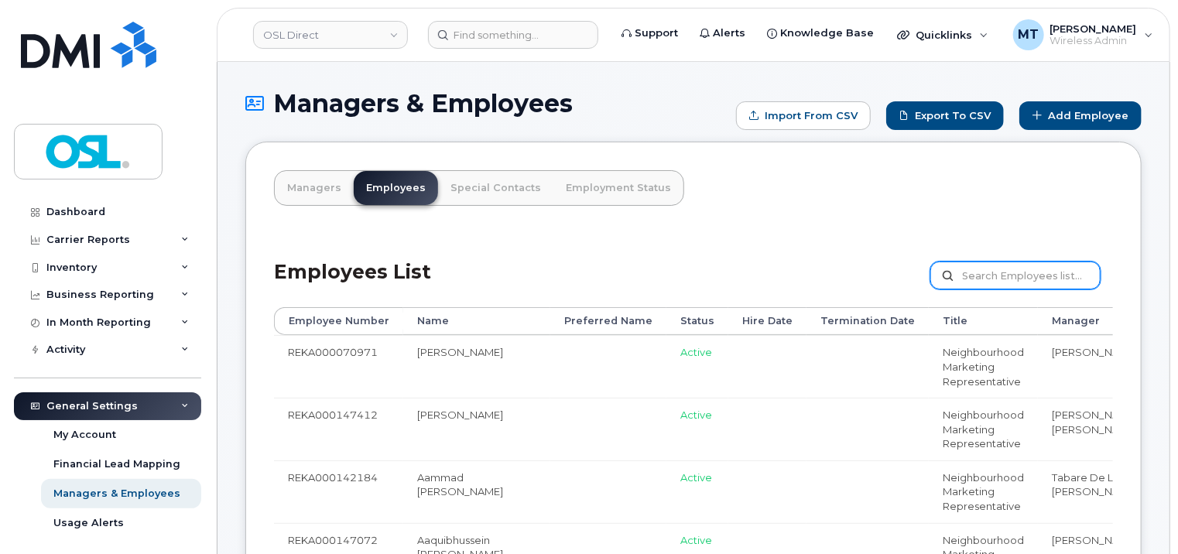
click at [1003, 282] on input "text" at bounding box center [1015, 276] width 170 height 28
paste input "REKA000080045"
type input "REKA000080045"
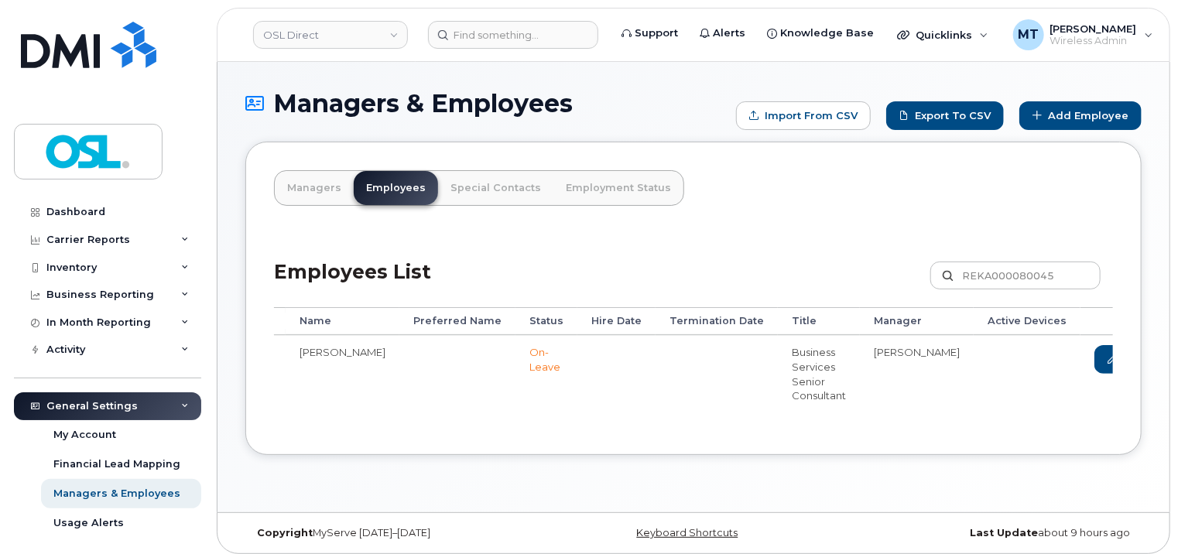
scroll to position [0, 149]
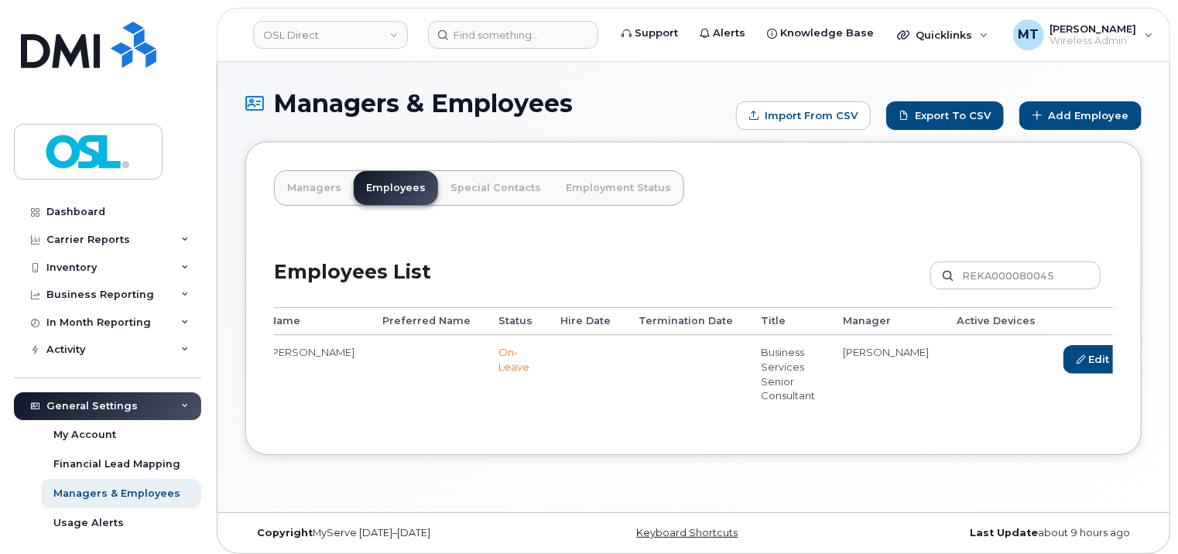
click at [1128, 367] on link "Delete" at bounding box center [1165, 359] width 74 height 29
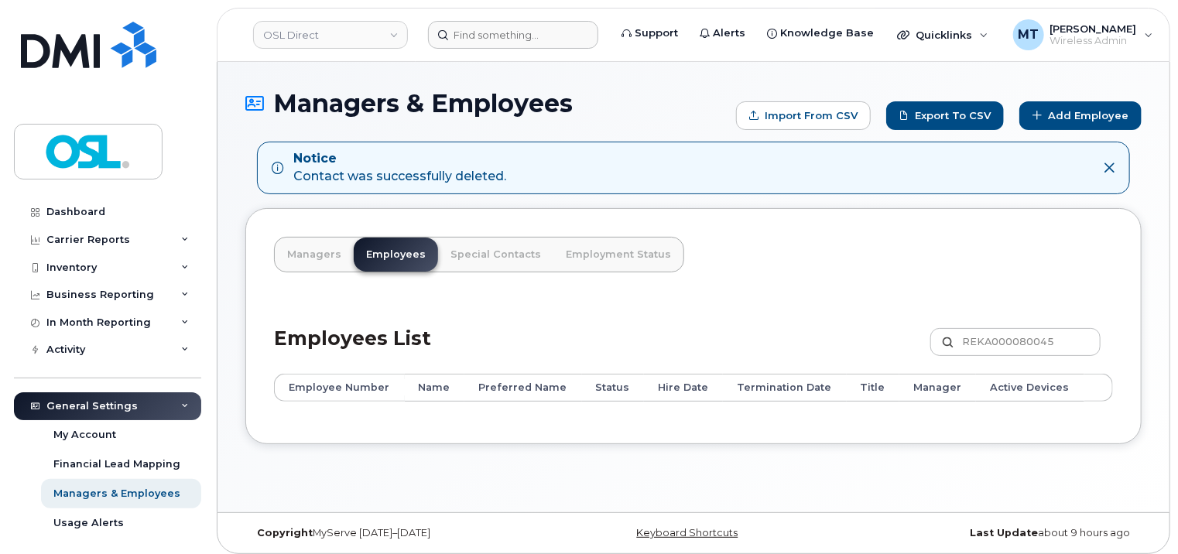
drag, startPoint x: 504, startPoint y: 19, endPoint x: 508, endPoint y: 40, distance: 21.3
click at [505, 21] on header "OSL Direct Support Alerts Knowledge Base Quicklinks Suspend / Cancel Device Cha…" at bounding box center [693, 35] width 953 height 54
click at [509, 43] on input at bounding box center [513, 35] width 170 height 28
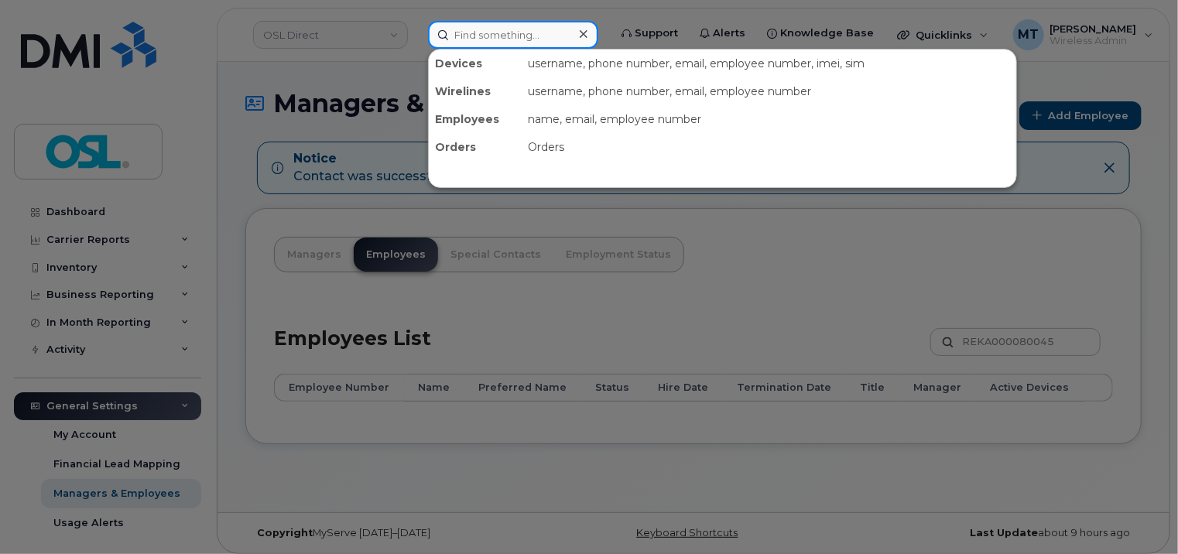
paste input "jaidivyansh.puri@osldirect.com"
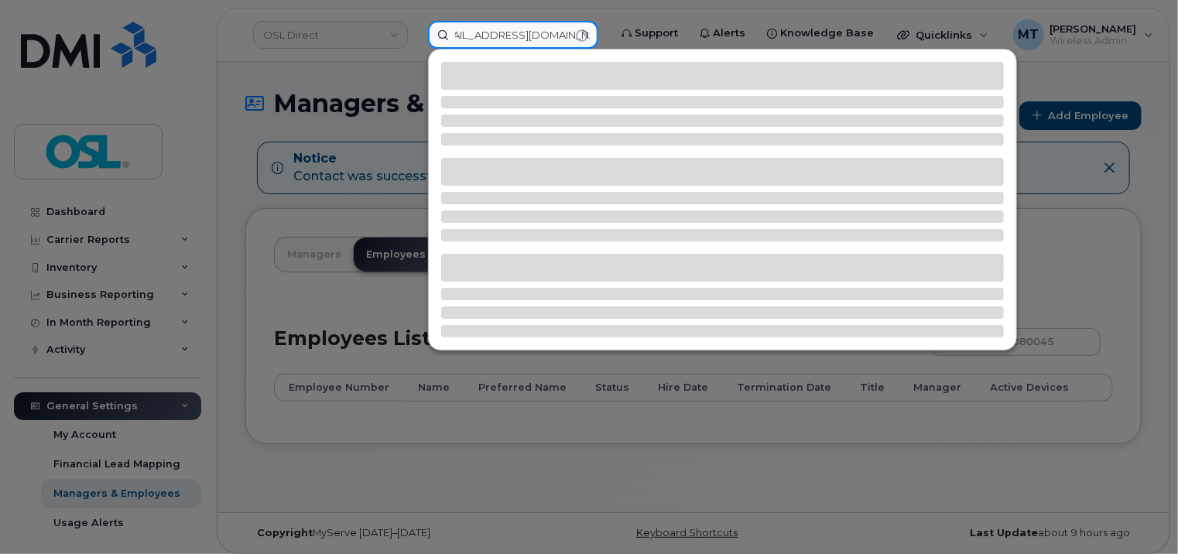
type input "[EMAIL_ADDRESS][DOMAIN_NAME]"
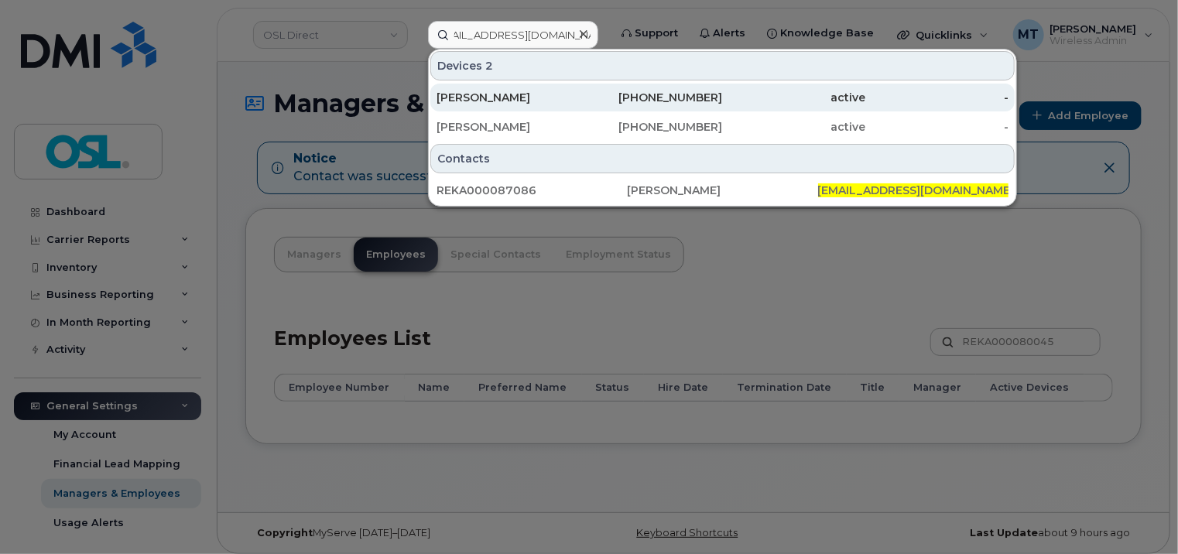
click at [539, 99] on div "[PERSON_NAME]" at bounding box center [507, 97] width 143 height 15
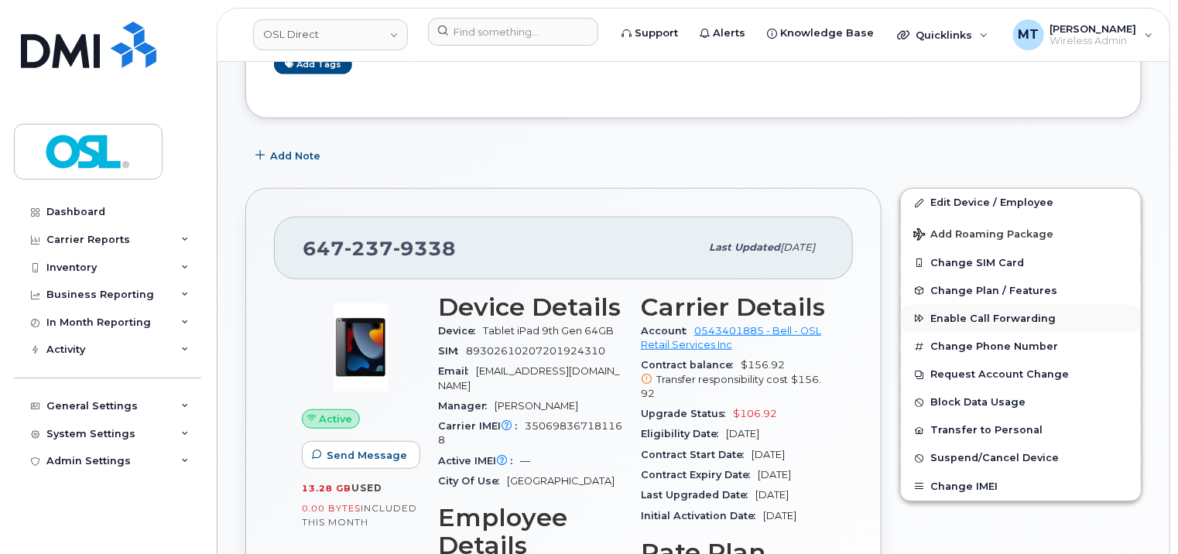
scroll to position [310, 0]
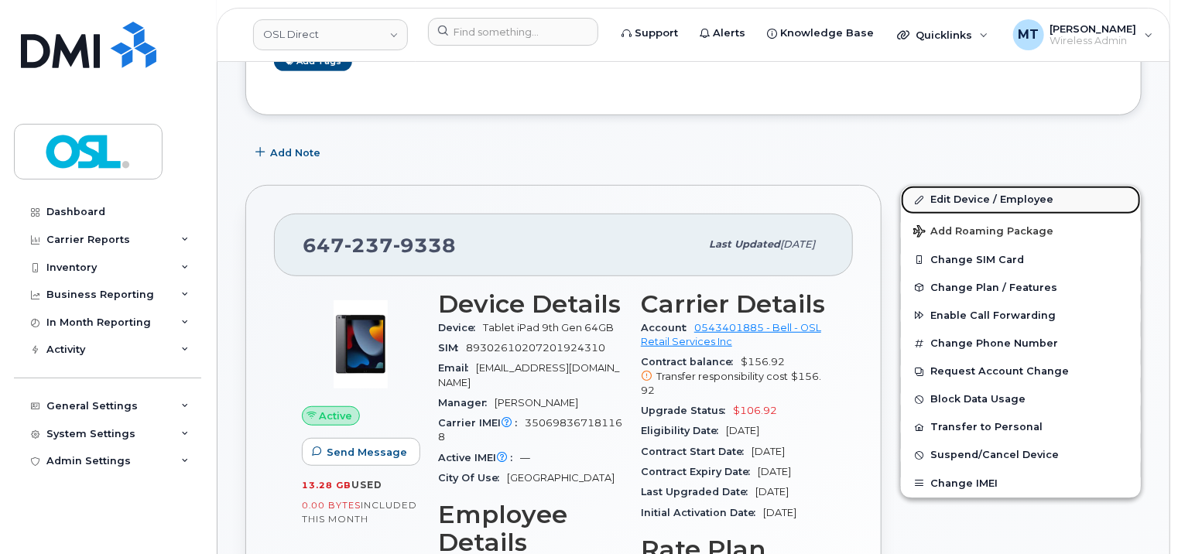
click at [982, 198] on link "Edit Device / Employee" at bounding box center [1021, 200] width 240 height 28
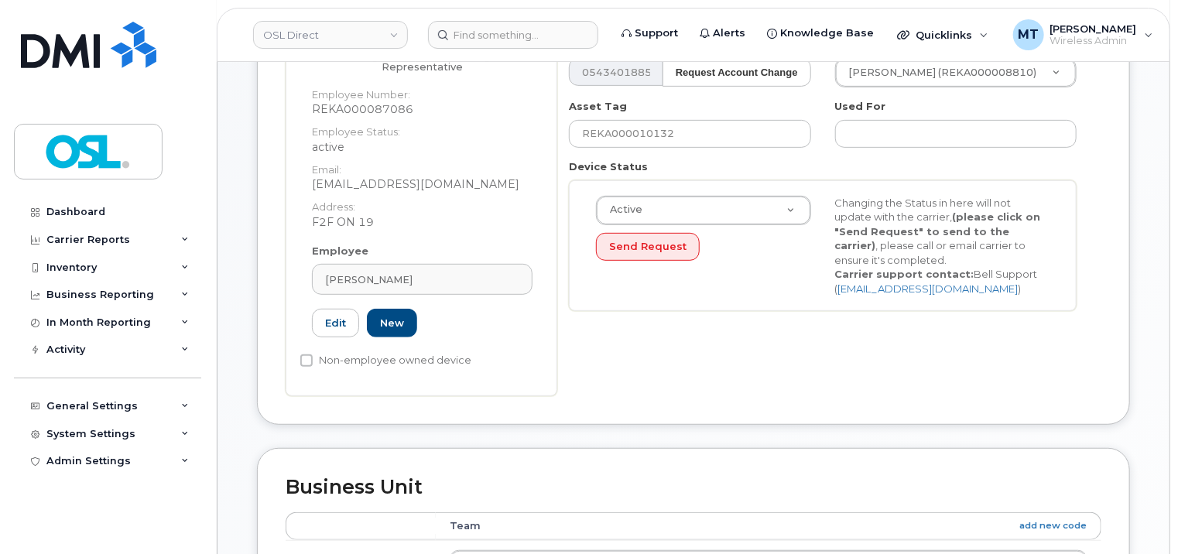
scroll to position [310, 0]
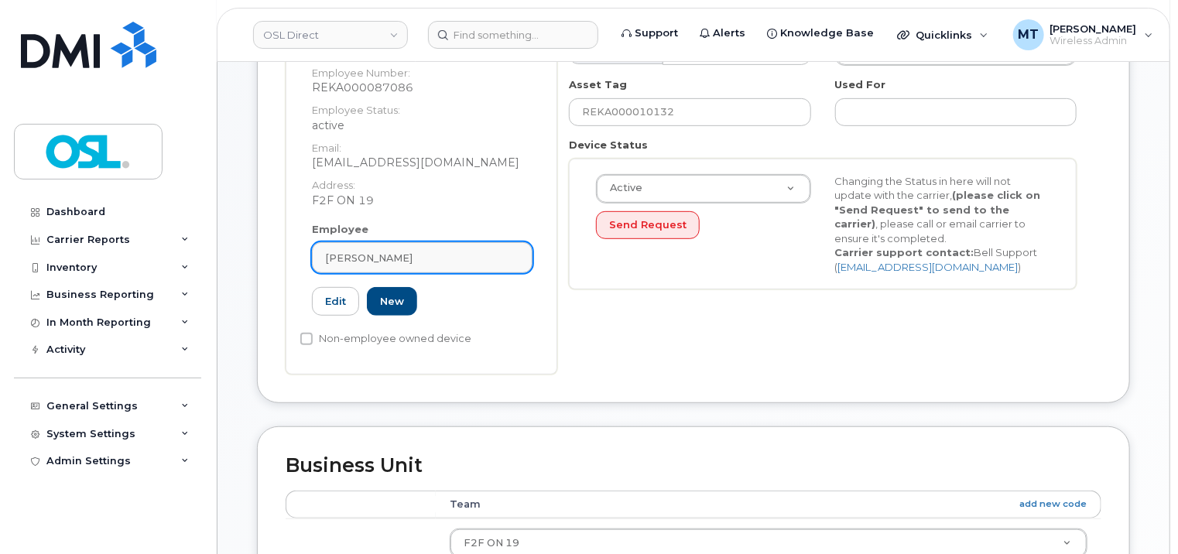
click at [463, 251] on div "[PERSON_NAME]" at bounding box center [422, 258] width 194 height 15
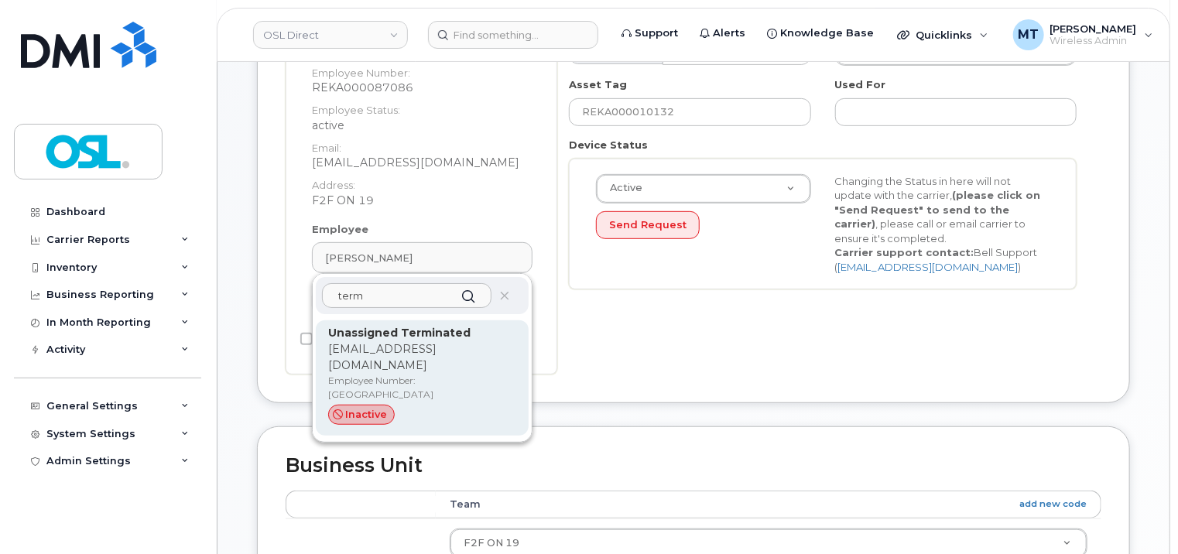
type input "term"
click at [452, 341] on p "support_2@osldirect.com" at bounding box center [422, 357] width 188 height 33
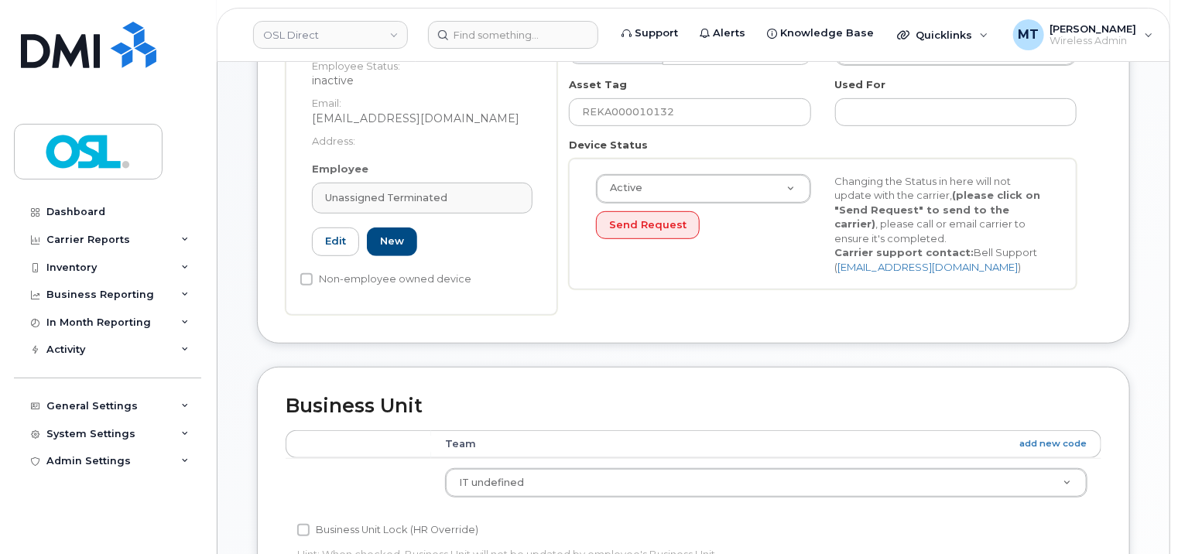
type input "UT"
type input "Unassigned Terminated"
type input "support_2@osldirect.com"
type input "4117510"
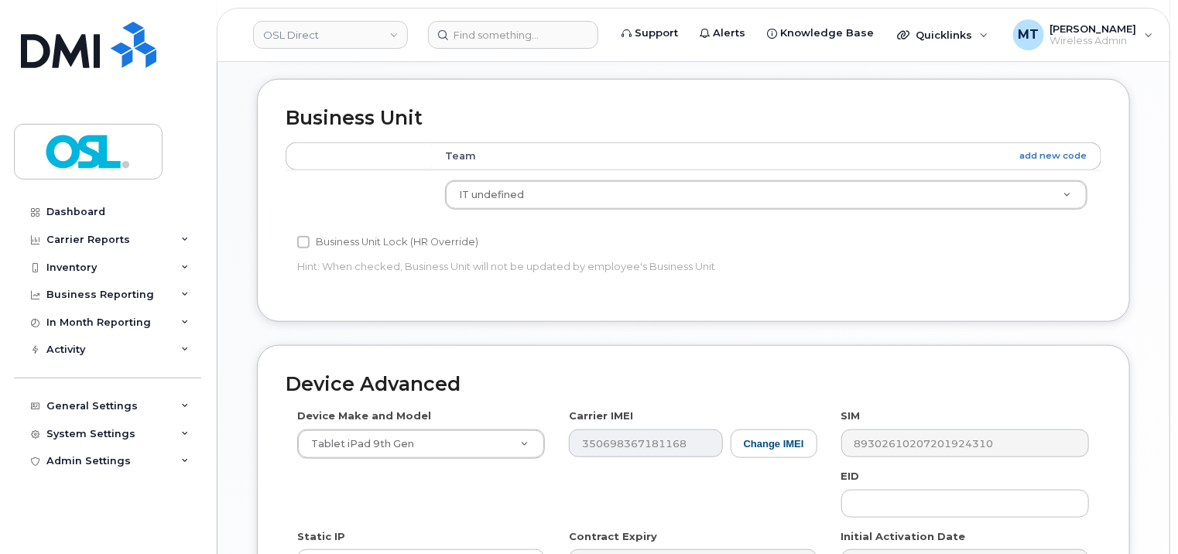
scroll to position [774, 0]
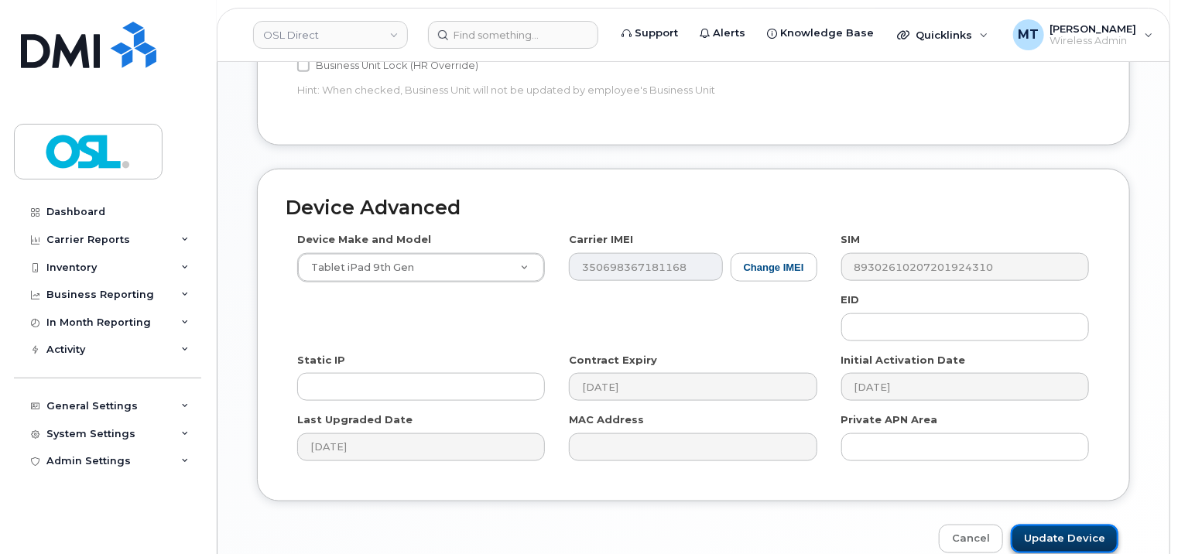
drag, startPoint x: 1073, startPoint y: 539, endPoint x: 1059, endPoint y: 528, distance: 17.5
click at [1073, 539] on input "Update Device" at bounding box center [1065, 539] width 108 height 29
type input "Saving..."
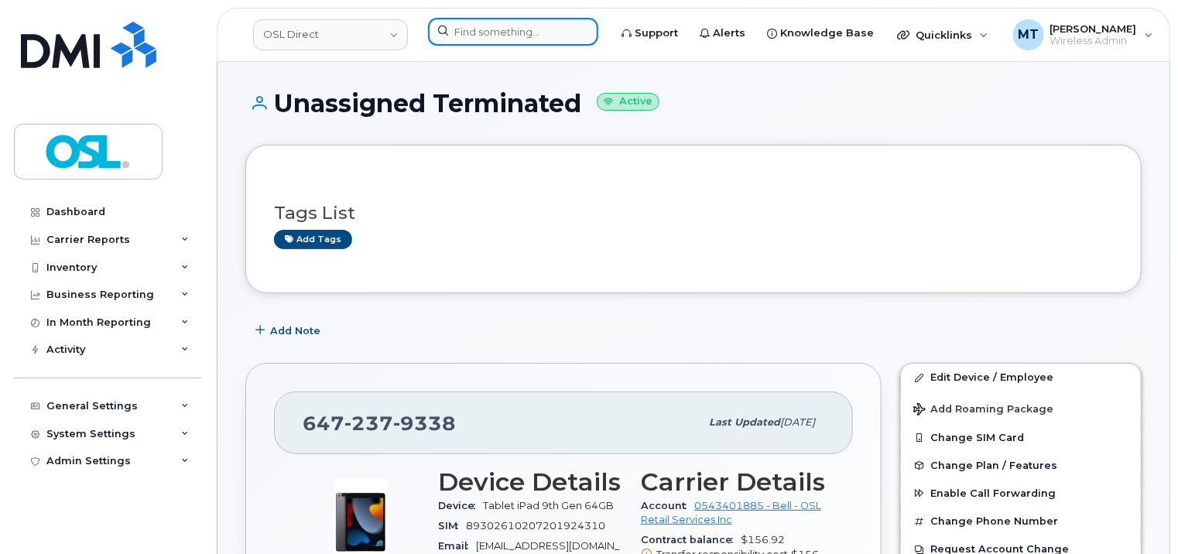
click at [501, 28] on input at bounding box center [513, 32] width 170 height 28
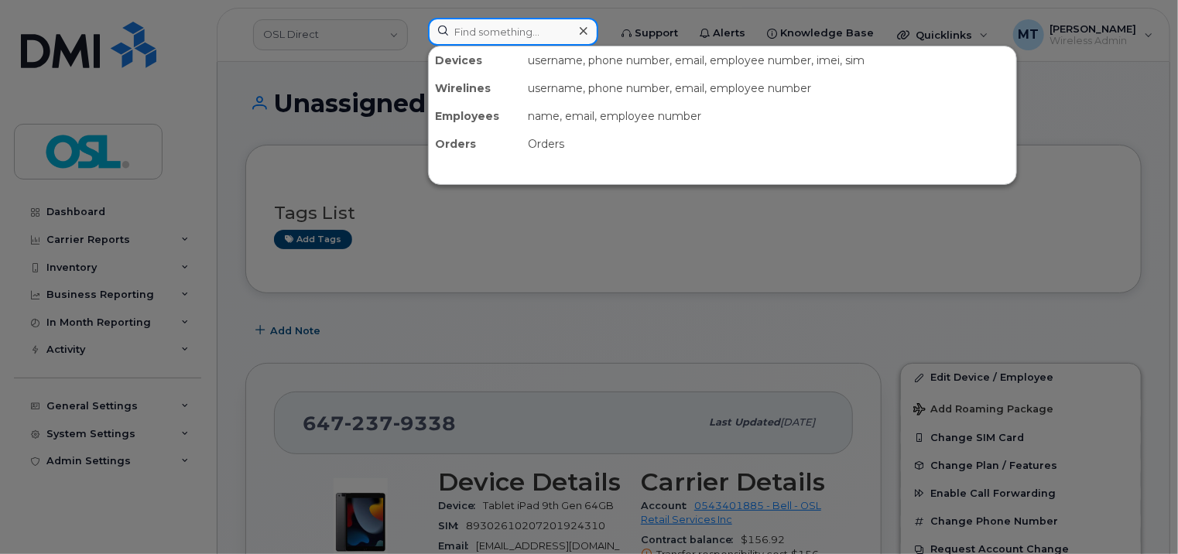
paste input "JAI DIVYANSH PURI"
type input "JAI DIVYANSH PURI"
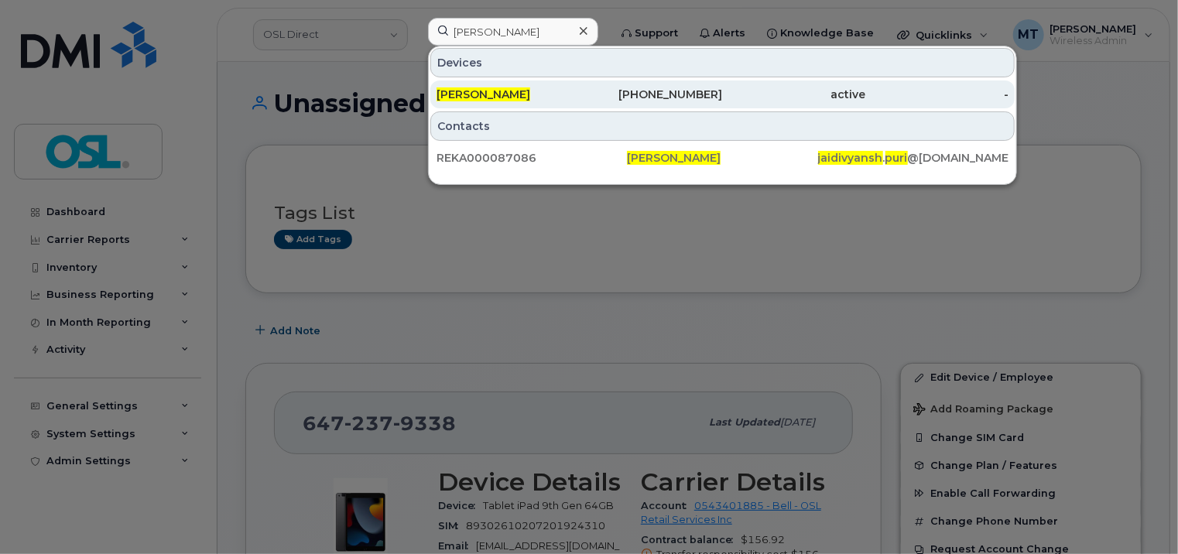
click at [520, 87] on div "Jai Divyansh Puri" at bounding box center [507, 94] width 143 height 15
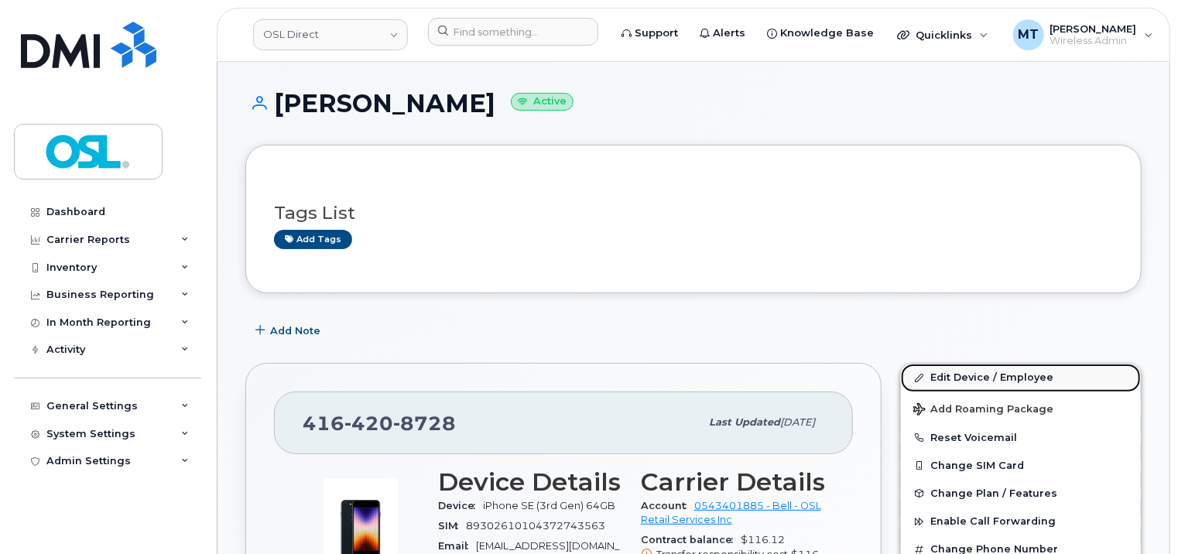
click at [949, 385] on link "Edit Device / Employee" at bounding box center [1021, 378] width 240 height 28
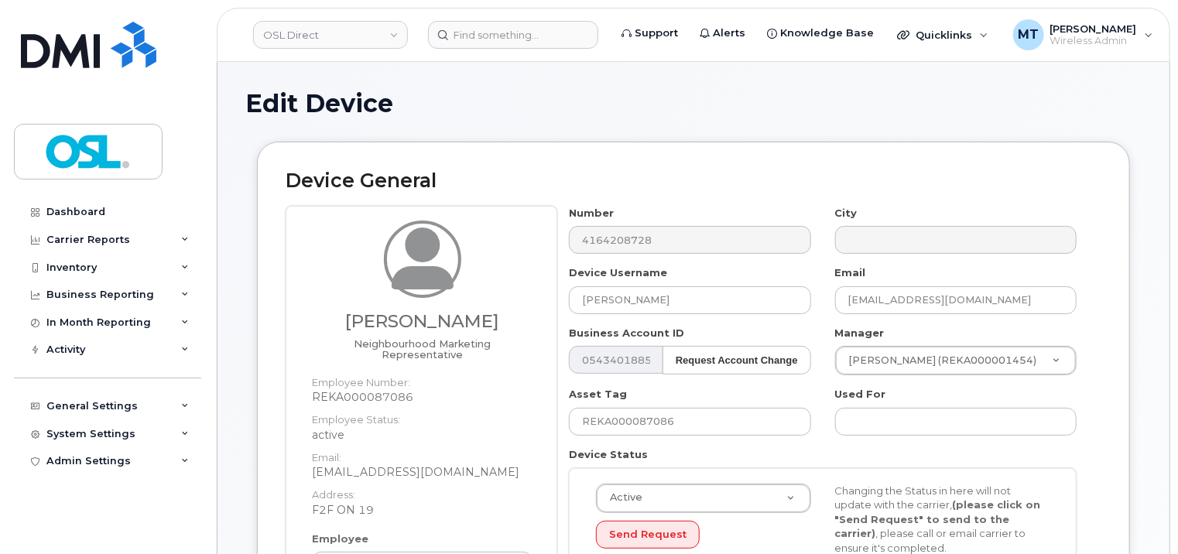
scroll to position [310, 0]
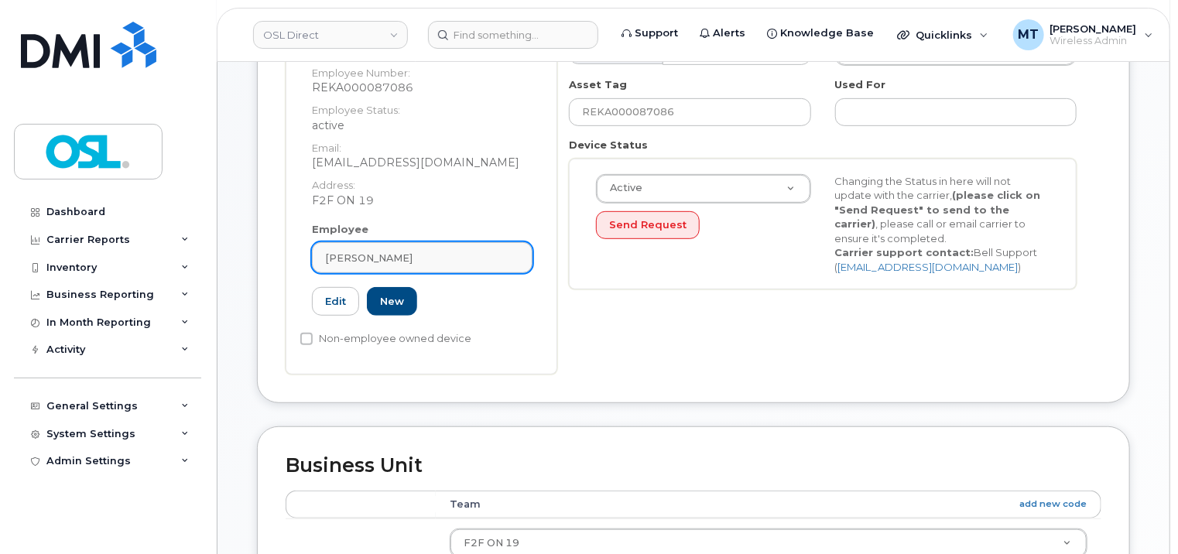
click at [454, 251] on div "[PERSON_NAME]" at bounding box center [422, 258] width 194 height 15
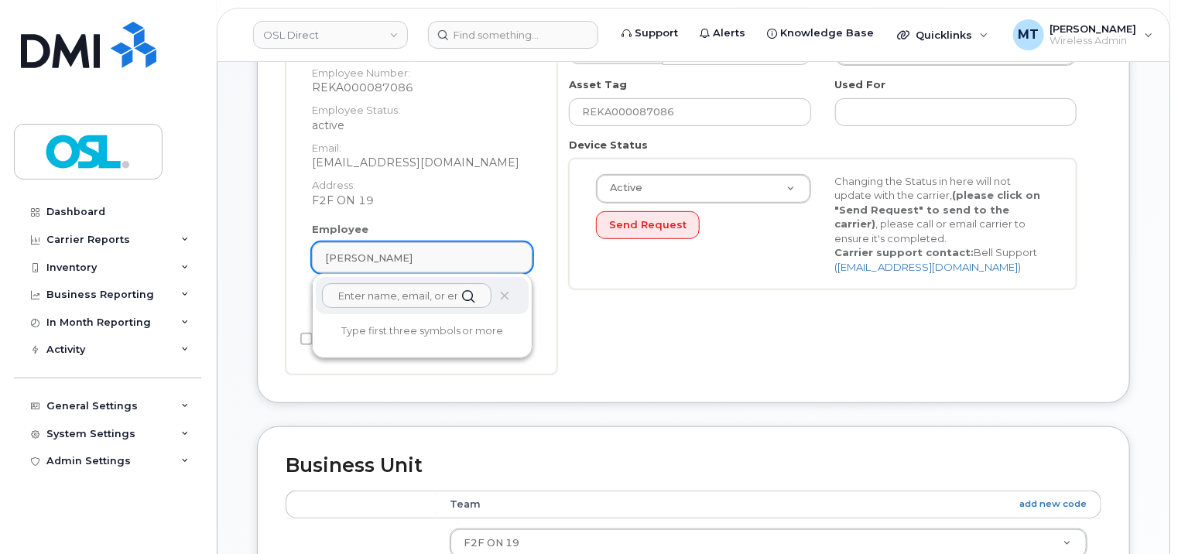
click at [452, 251] on div "[PERSON_NAME]" at bounding box center [422, 258] width 194 height 15
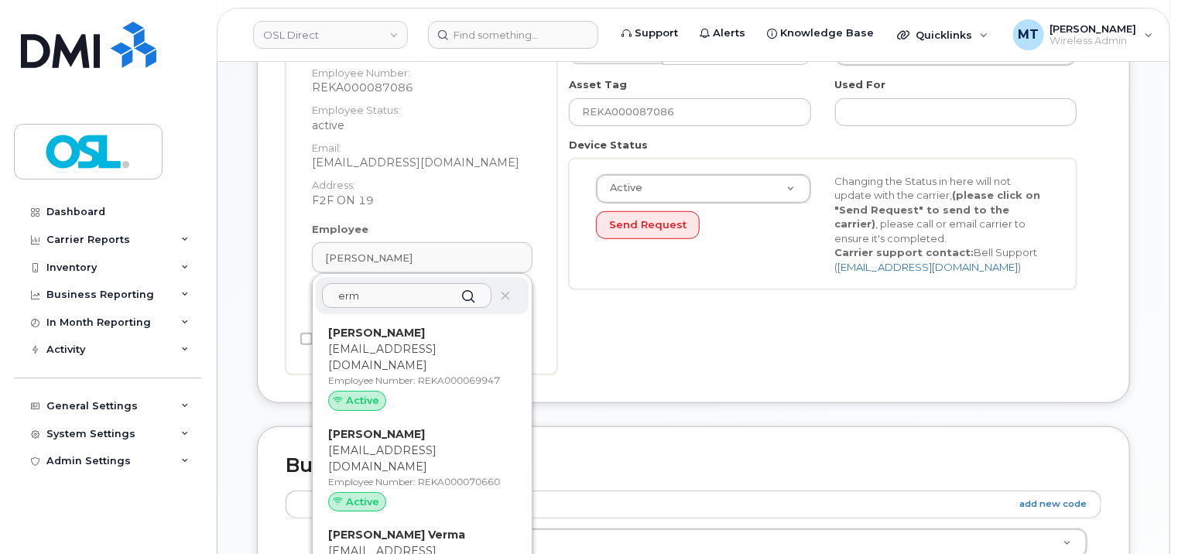
click at [337, 283] on input "erm" at bounding box center [406, 295] width 169 height 25
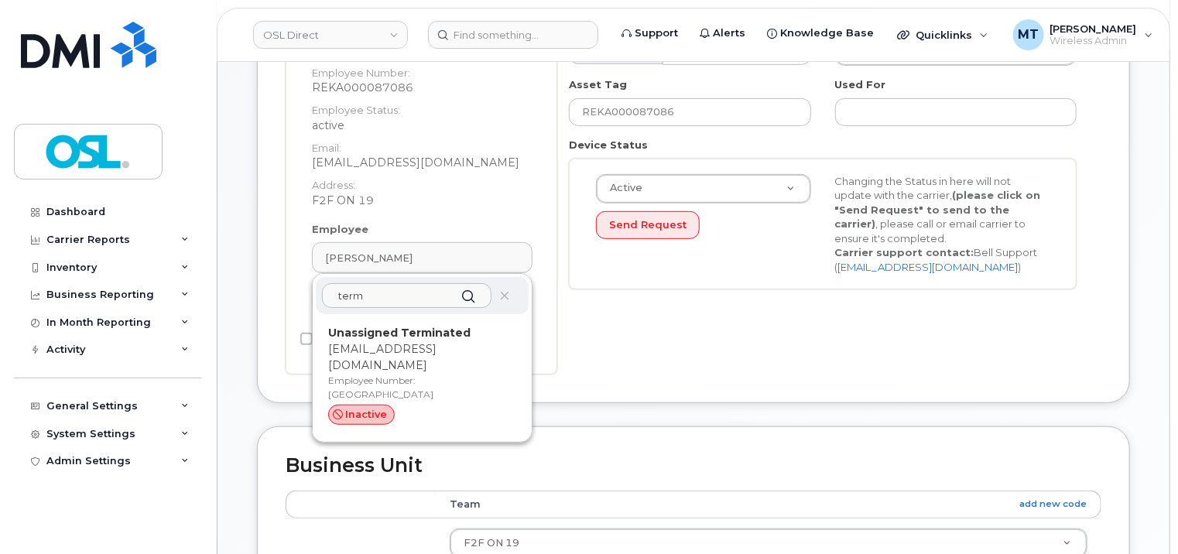
type input "term"
click at [449, 341] on p "support_2@osldirect.com" at bounding box center [422, 357] width 188 height 33
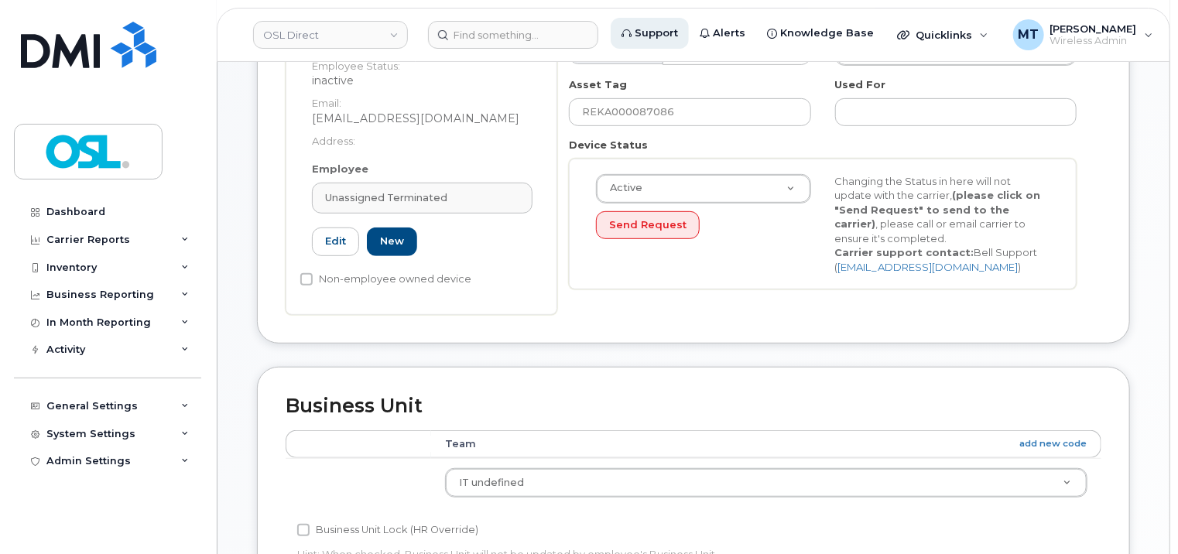
type input "UT"
type input "Unassigned Terminated"
type input "support_2@osldirect.com"
type input "4117510"
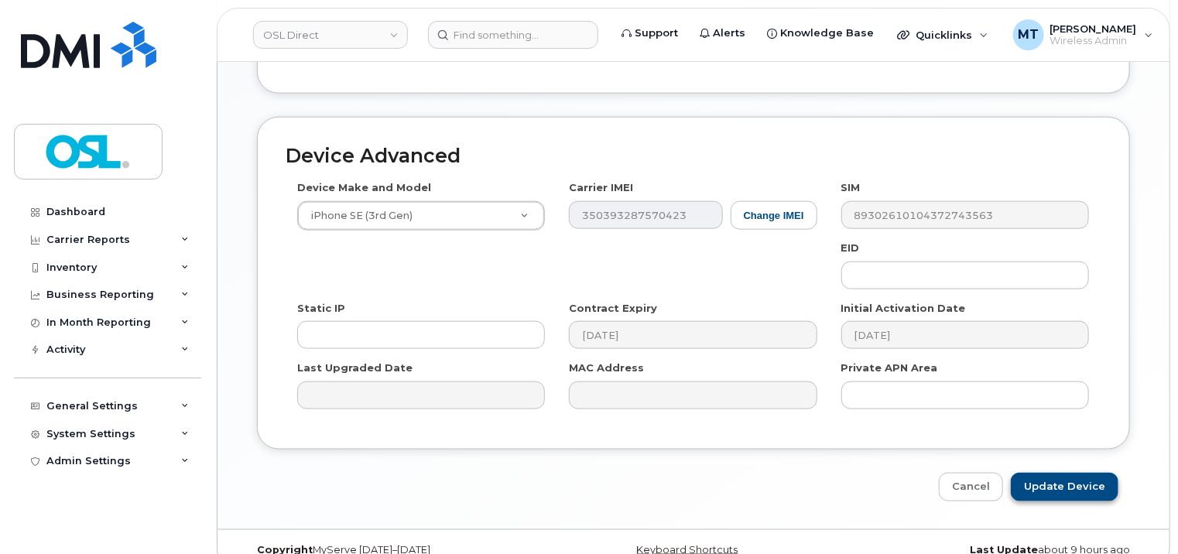
scroll to position [847, 0]
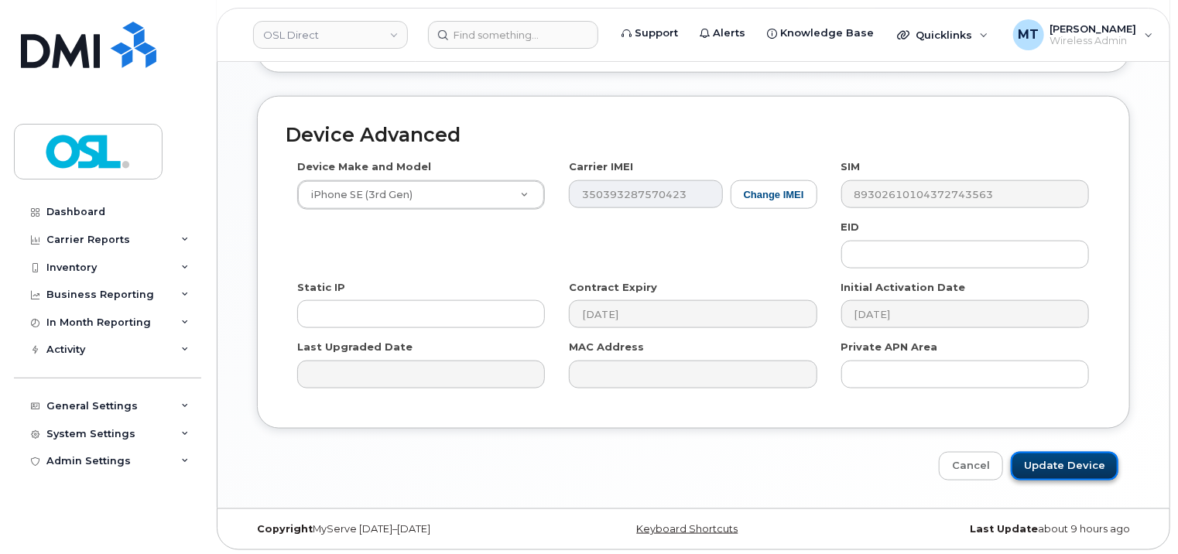
click at [1102, 463] on input "Update Device" at bounding box center [1065, 466] width 108 height 29
type input "Saving..."
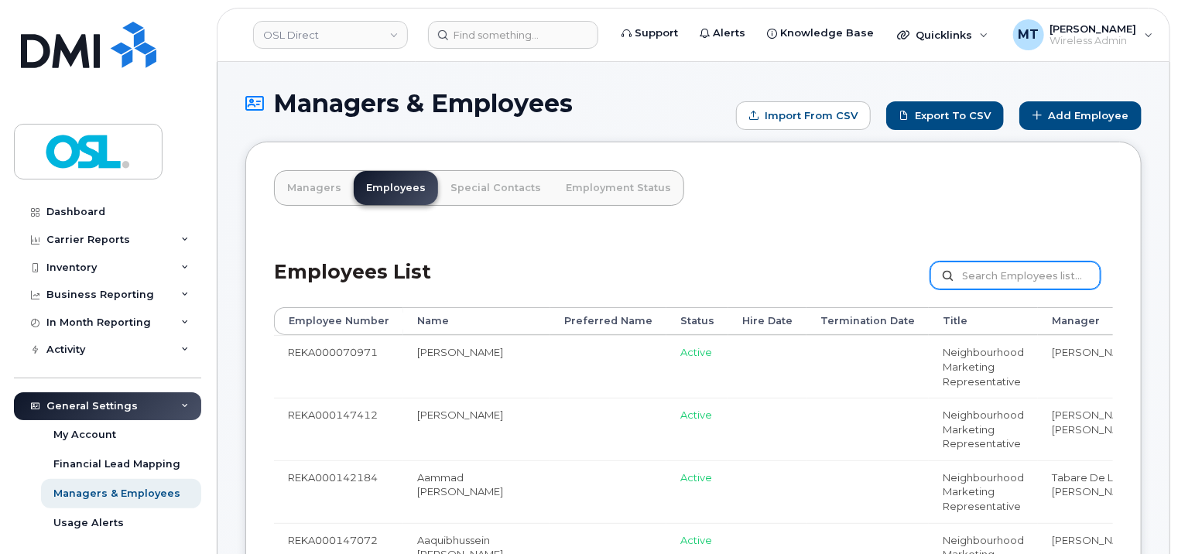
click at [994, 267] on input "text" at bounding box center [1015, 276] width 170 height 28
paste input "REKA000087086"
type input "REKA000087086"
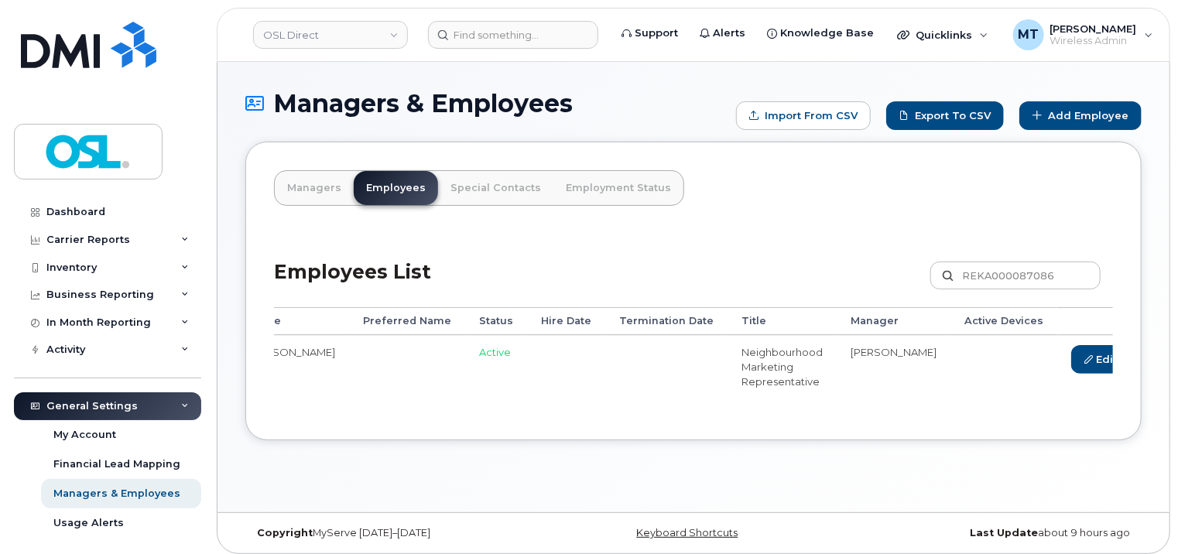
scroll to position [0, 183]
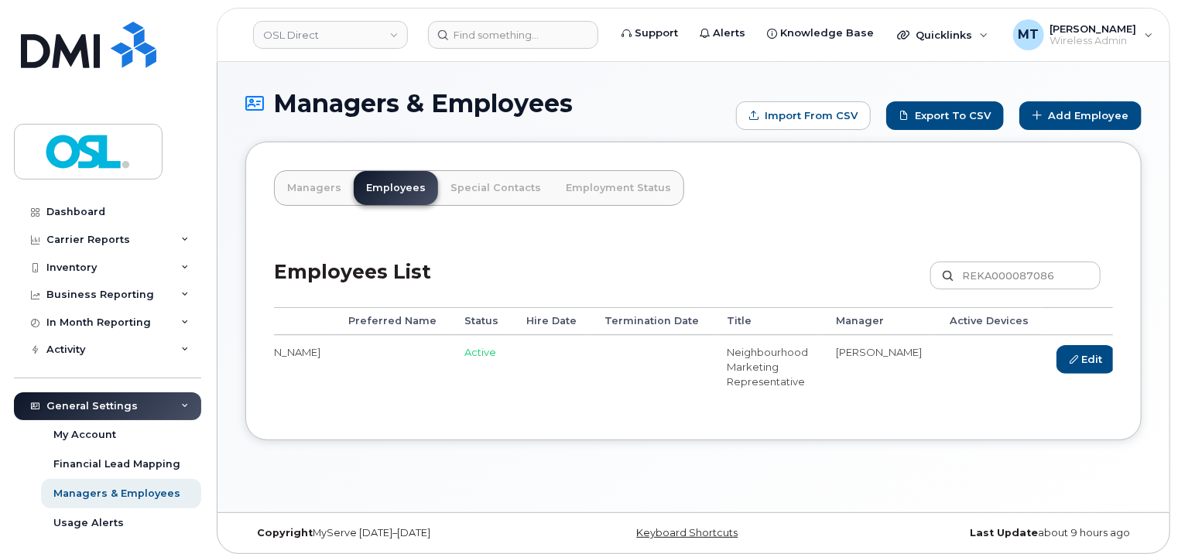
click at [1121, 365] on link "Delete" at bounding box center [1158, 359] width 74 height 29
